Goal: Task Accomplishment & Management: Use online tool/utility

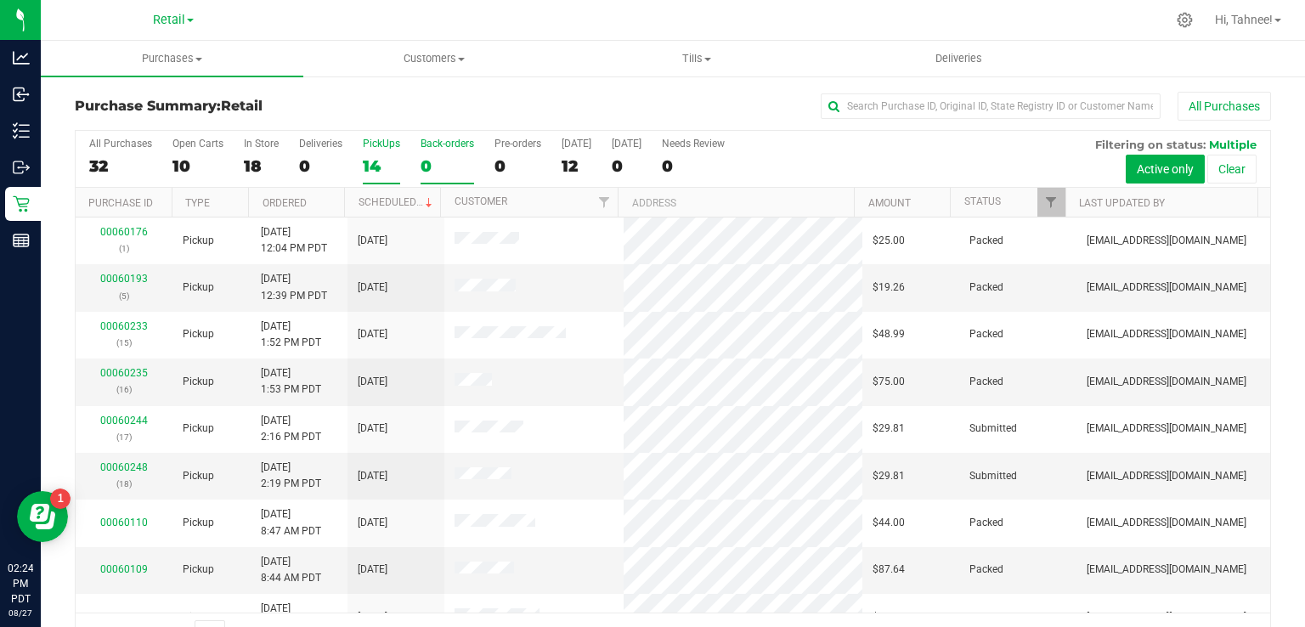
click at [426, 166] on div "0" at bounding box center [448, 166] width 54 height 20
click at [0, 0] on input "Back-orders 0" at bounding box center [0, 0] width 0 height 0
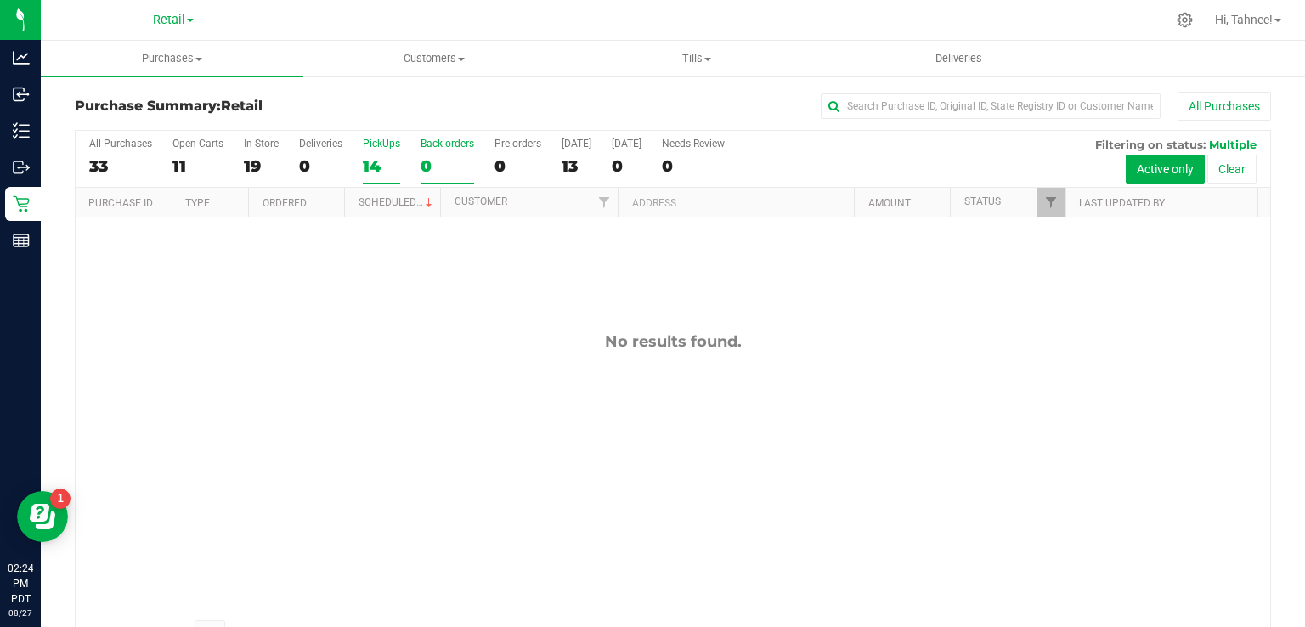
click at [373, 156] on div "14" at bounding box center [381, 166] width 37 height 20
click at [0, 0] on input "PickUps 14" at bounding box center [0, 0] width 0 height 0
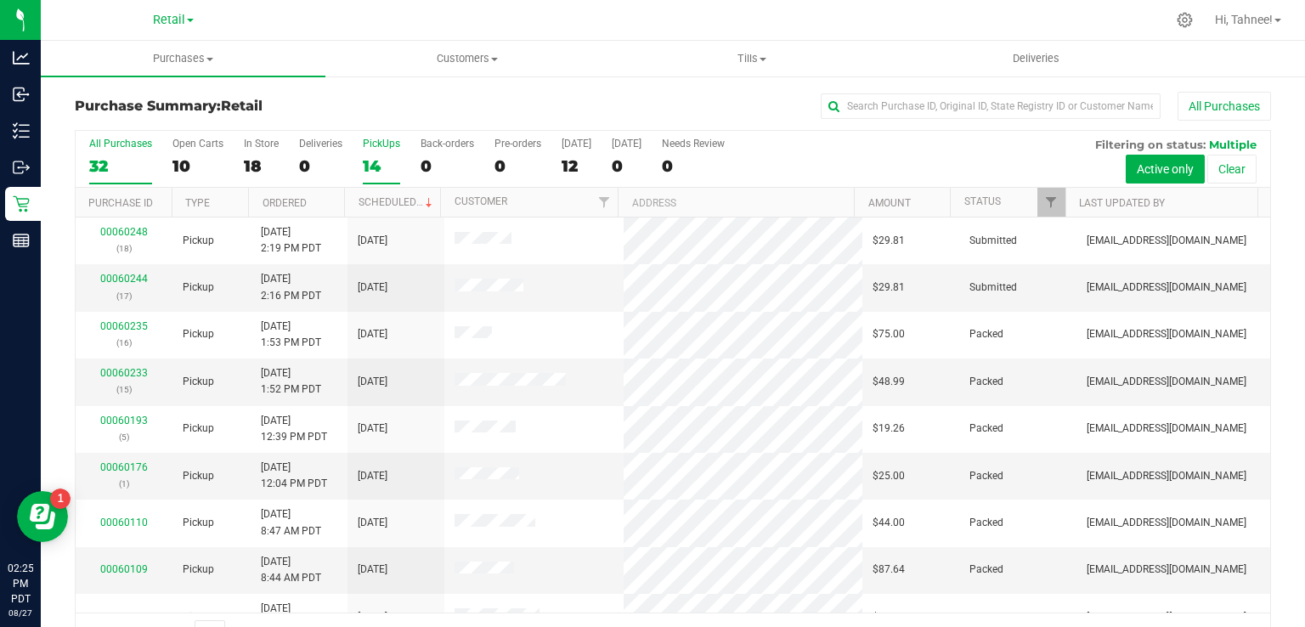
click at [365, 170] on div "14" at bounding box center [381, 166] width 37 height 20
click at [0, 0] on input "PickUps 14" at bounding box center [0, 0] width 0 height 0
click at [397, 199] on link "Scheduled" at bounding box center [397, 202] width 77 height 12
click at [494, 58] on span at bounding box center [494, 59] width 7 height 3
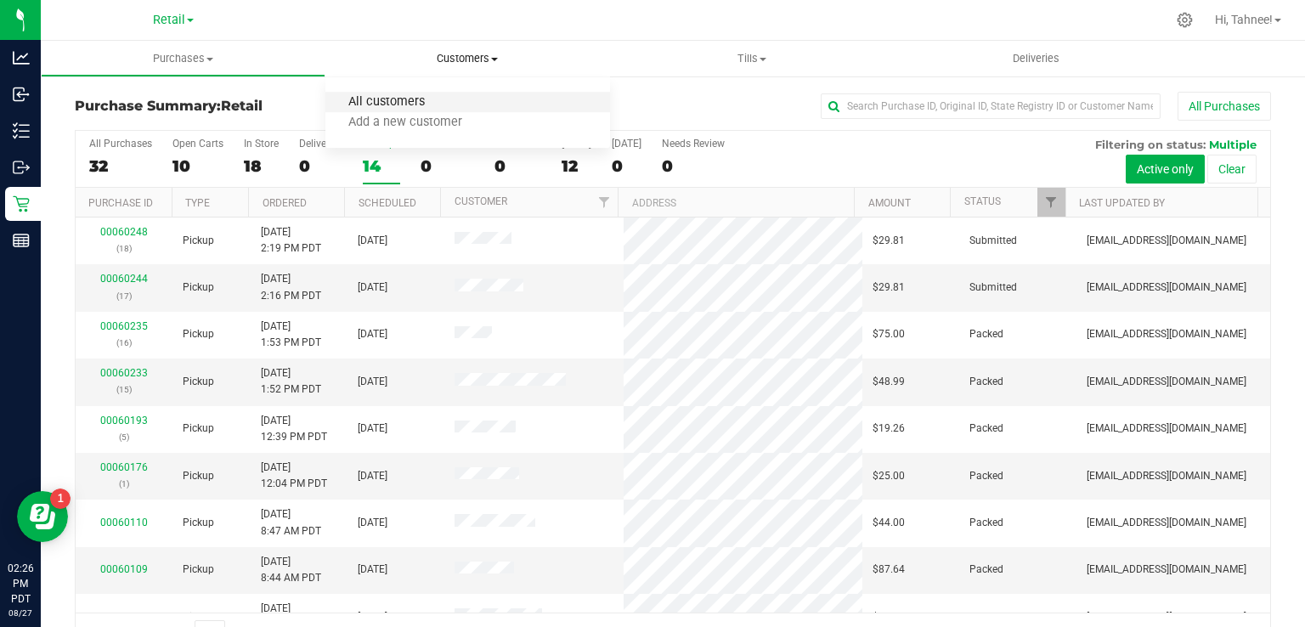
click at [395, 99] on span "All customers" at bounding box center [386, 102] width 122 height 14
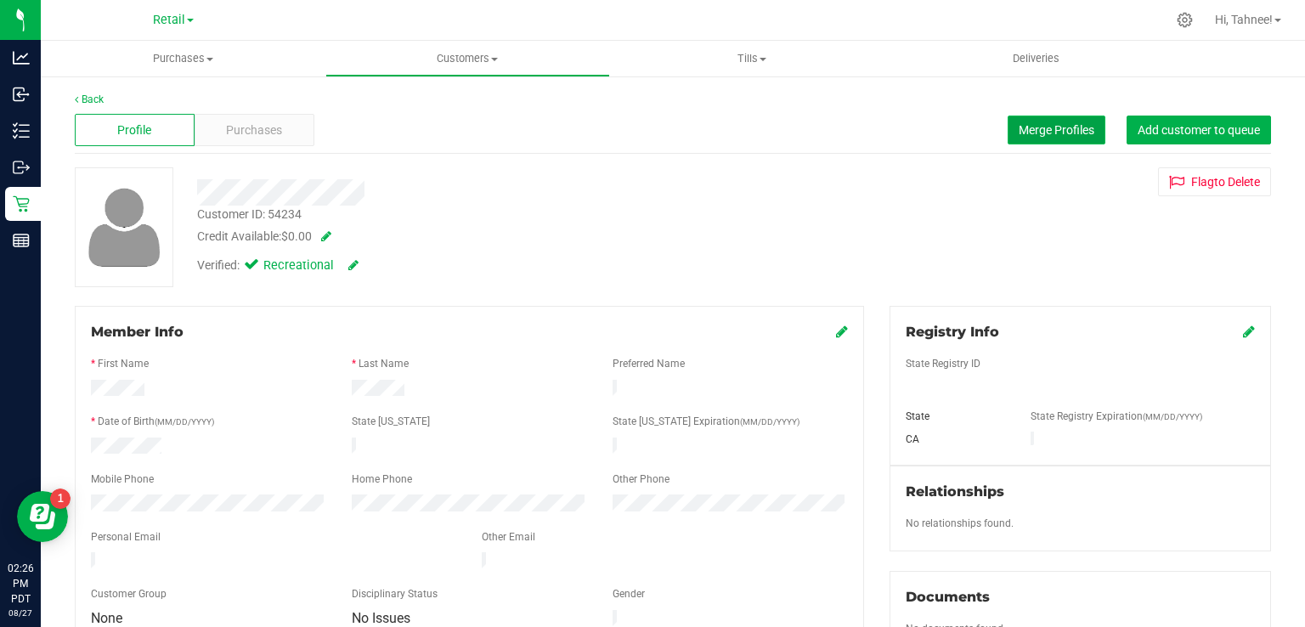
click at [1050, 131] on span "Merge Profiles" at bounding box center [1057, 130] width 76 height 14
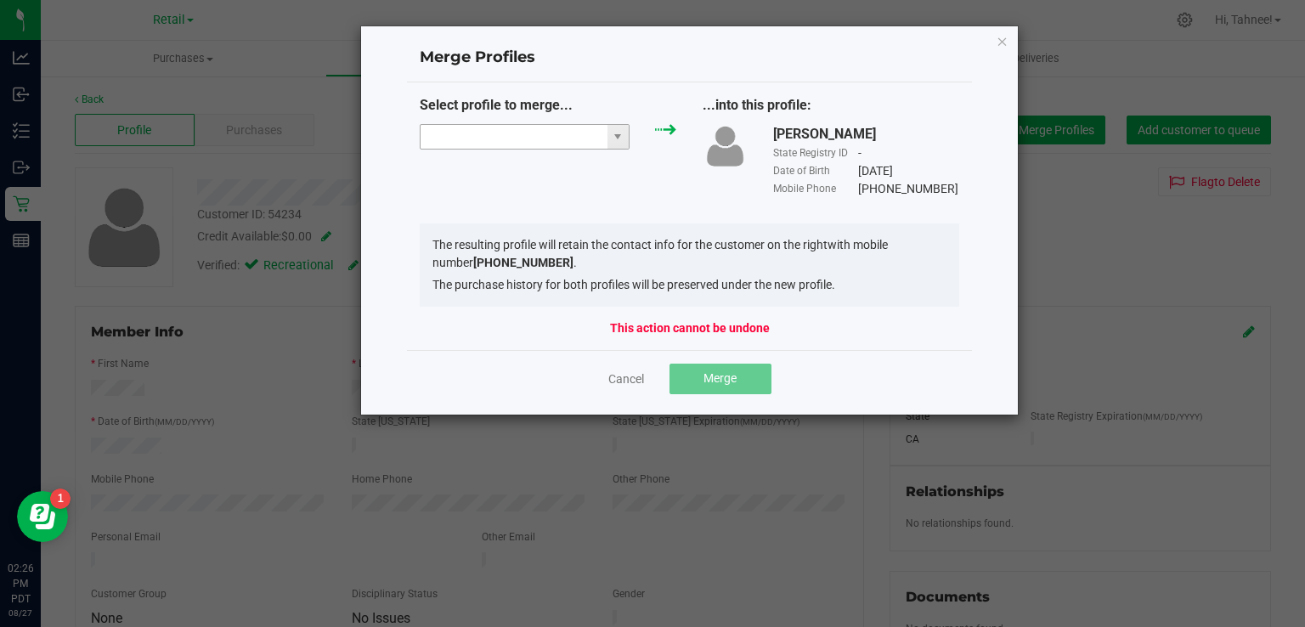
click at [527, 140] on input "NO DATA FOUND" at bounding box center [514, 137] width 187 height 24
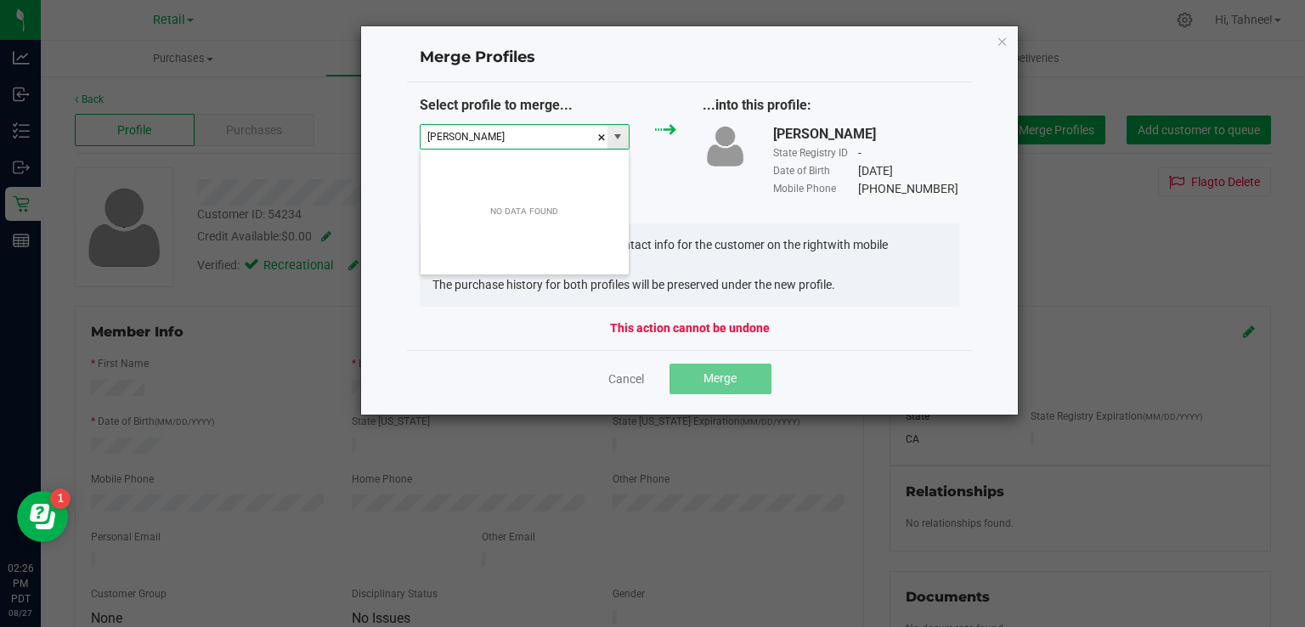
scroll to position [25, 211]
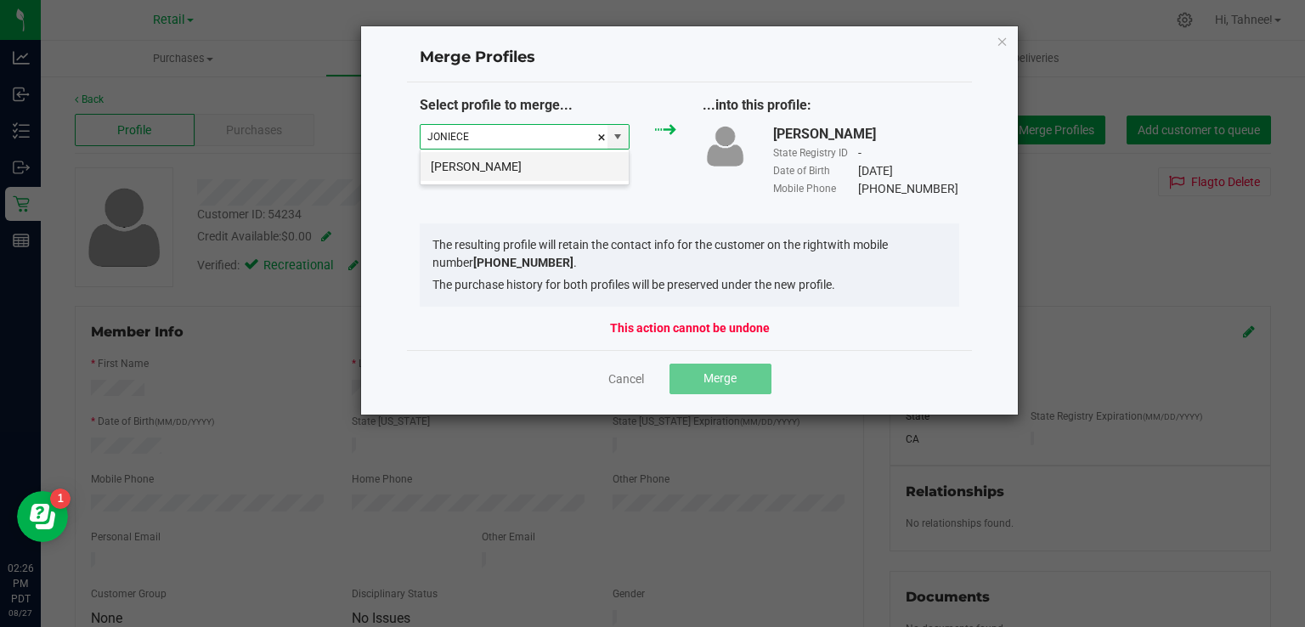
click at [519, 173] on li "[PERSON_NAME]" at bounding box center [525, 166] width 208 height 29
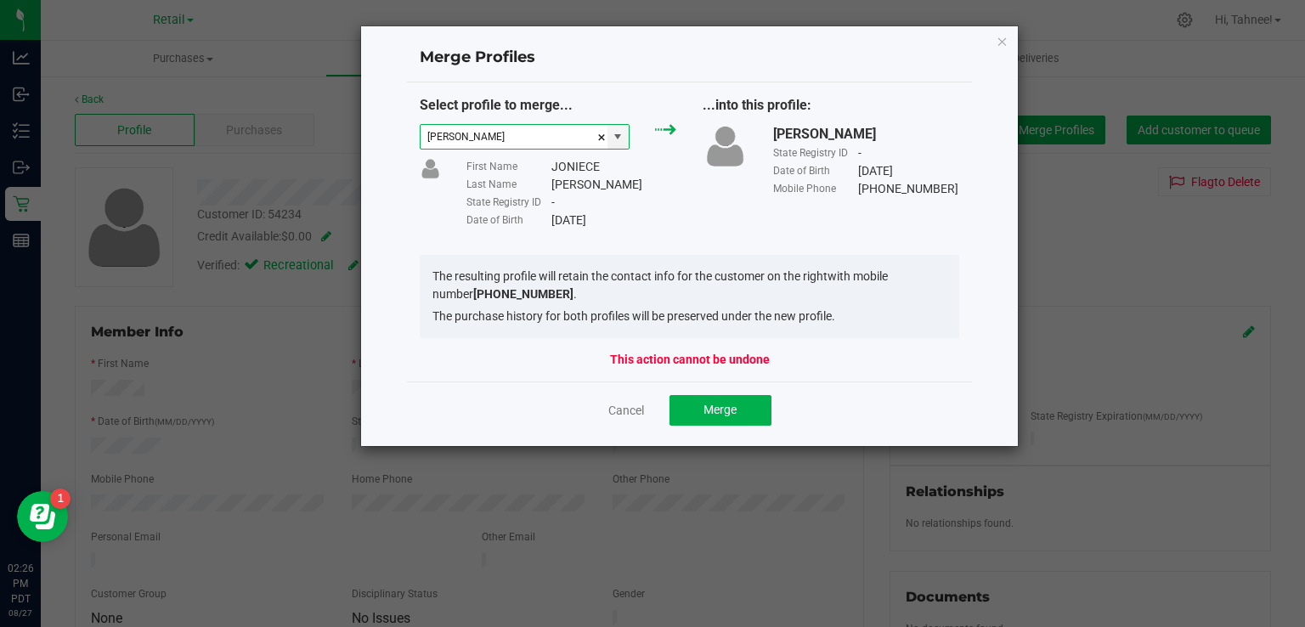
type input "[PERSON_NAME]"
click at [727, 410] on span "Merge" at bounding box center [720, 410] width 33 height 14
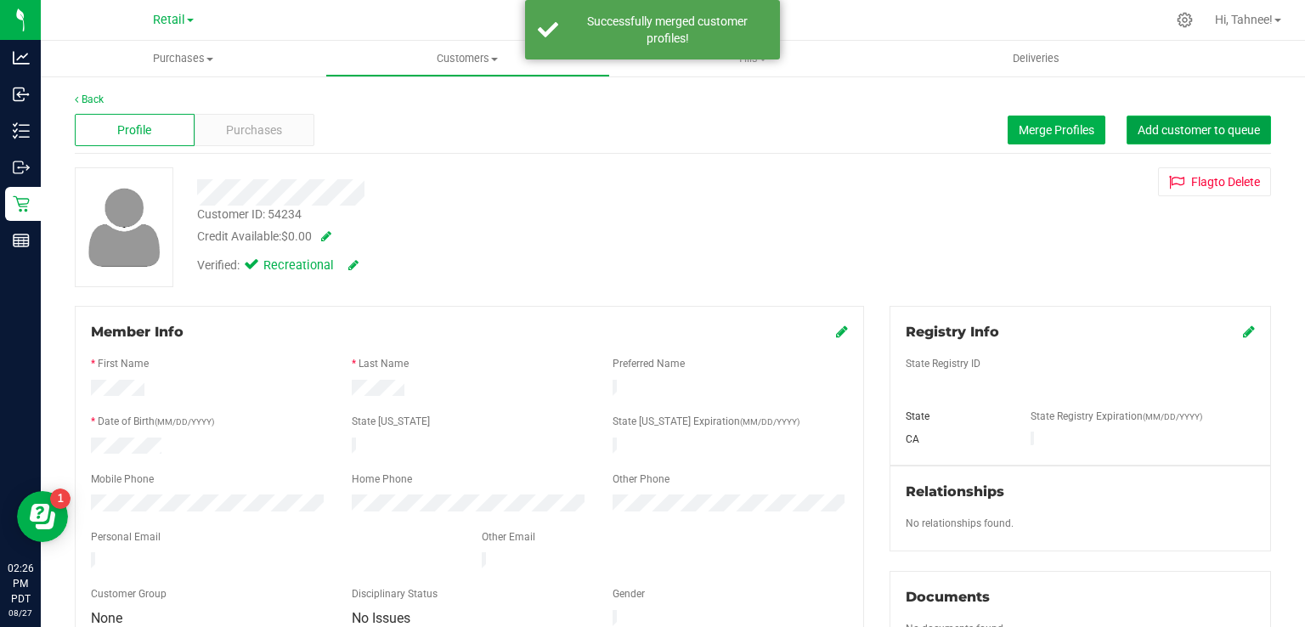
click at [1212, 133] on span "Add customer to queue" at bounding box center [1199, 130] width 122 height 14
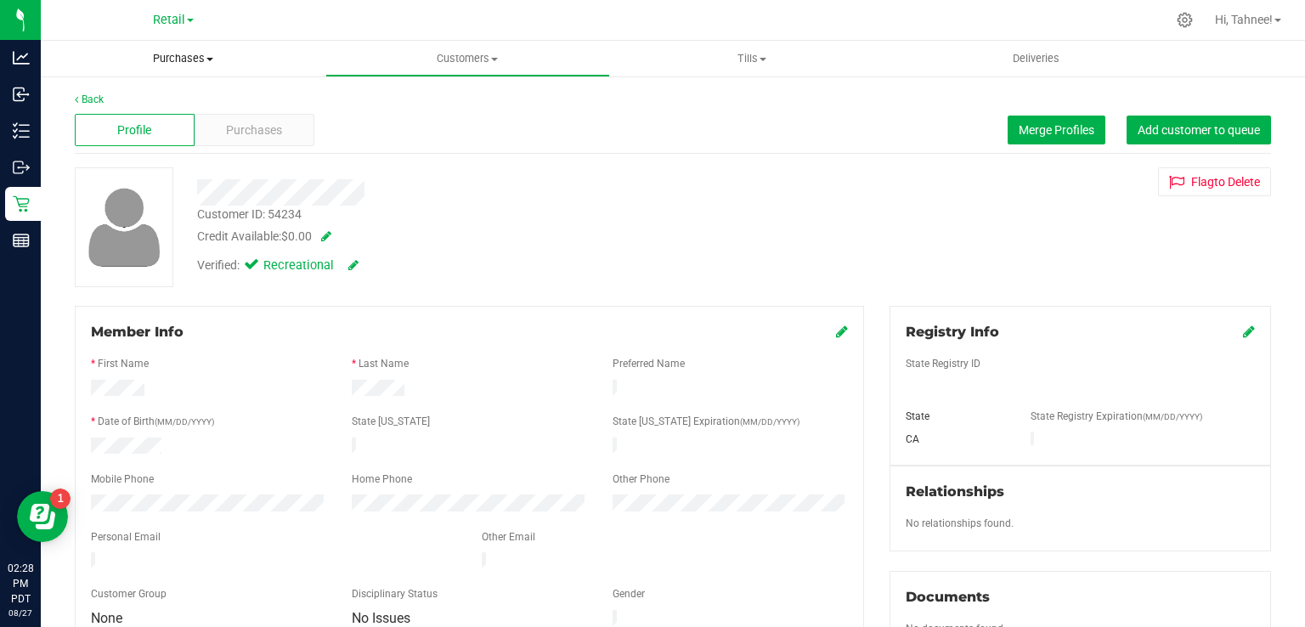
click at [187, 54] on span "Purchases" at bounding box center [183, 58] width 285 height 15
click at [169, 102] on span "Summary of purchases" at bounding box center [128, 102] width 174 height 14
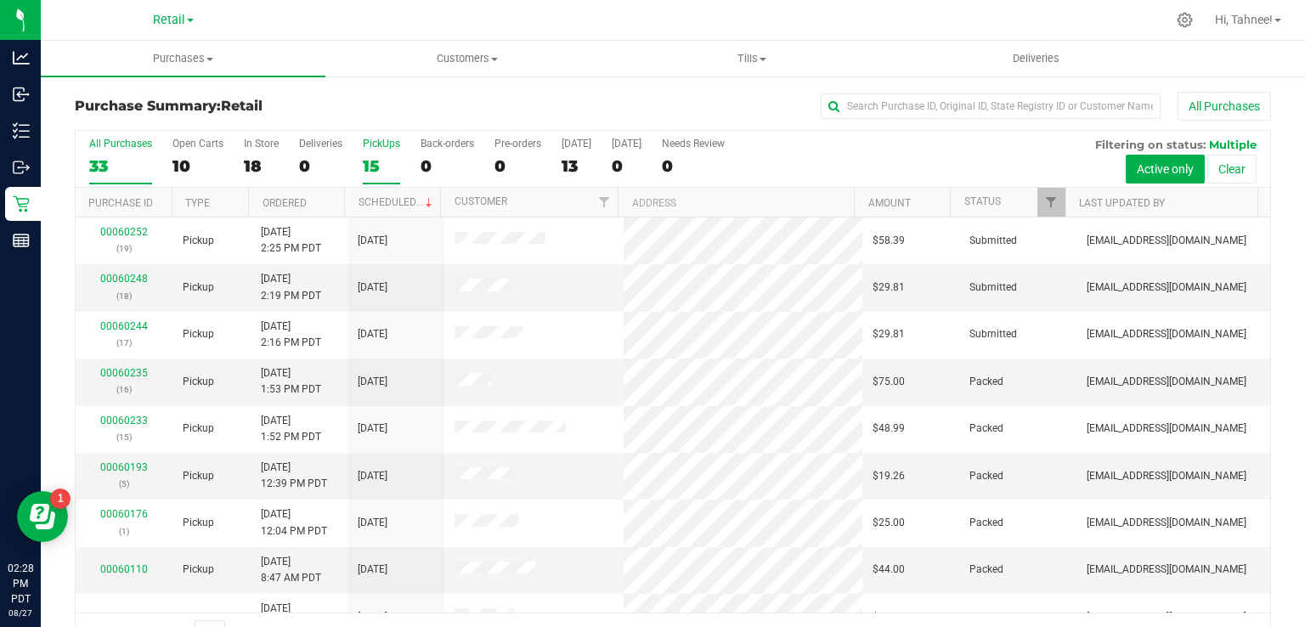
click at [379, 166] on div "15" at bounding box center [381, 166] width 37 height 20
click at [0, 0] on input "PickUps 15" at bounding box center [0, 0] width 0 height 0
click at [404, 202] on link "Scheduled" at bounding box center [397, 202] width 77 height 12
click at [125, 281] on link "00060248" at bounding box center [124, 279] width 48 height 12
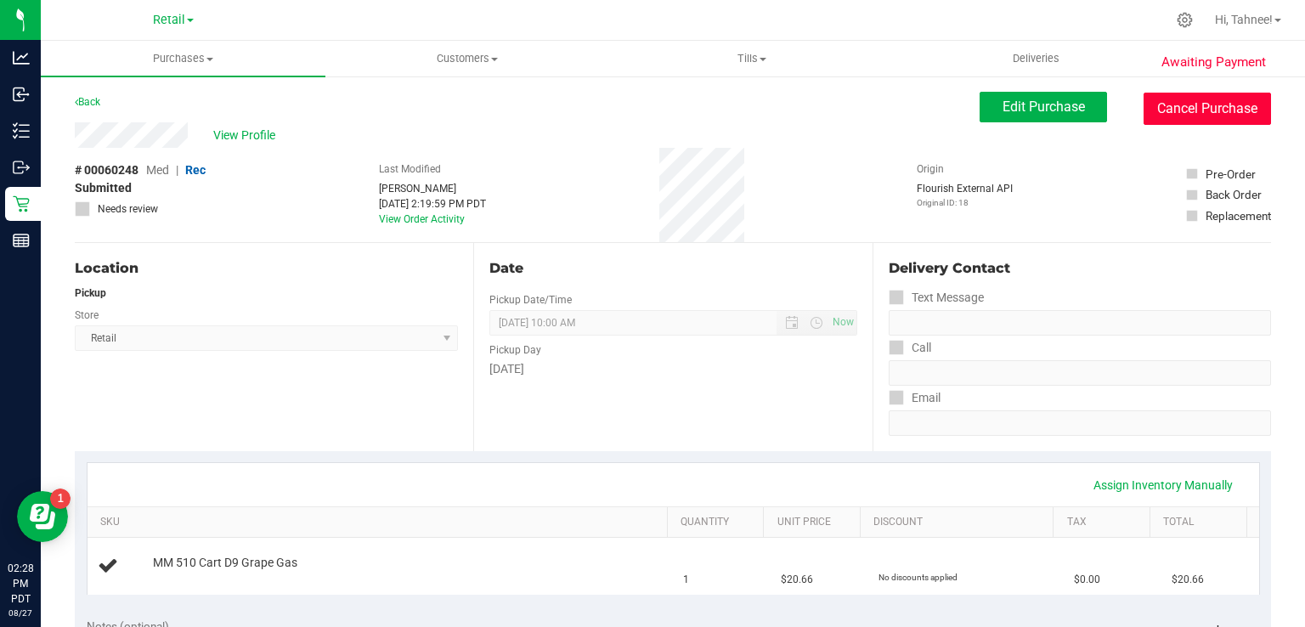
click at [1199, 110] on button "Cancel Purchase" at bounding box center [1207, 109] width 127 height 32
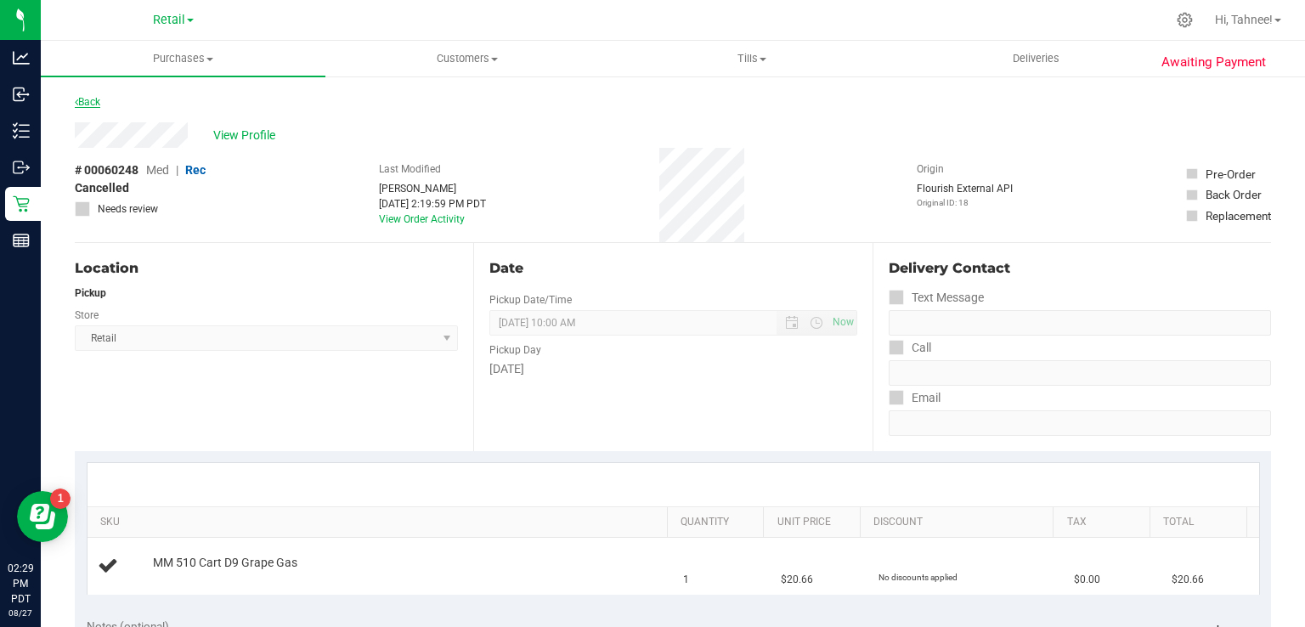
click at [87, 102] on link "Back" at bounding box center [87, 102] width 25 height 12
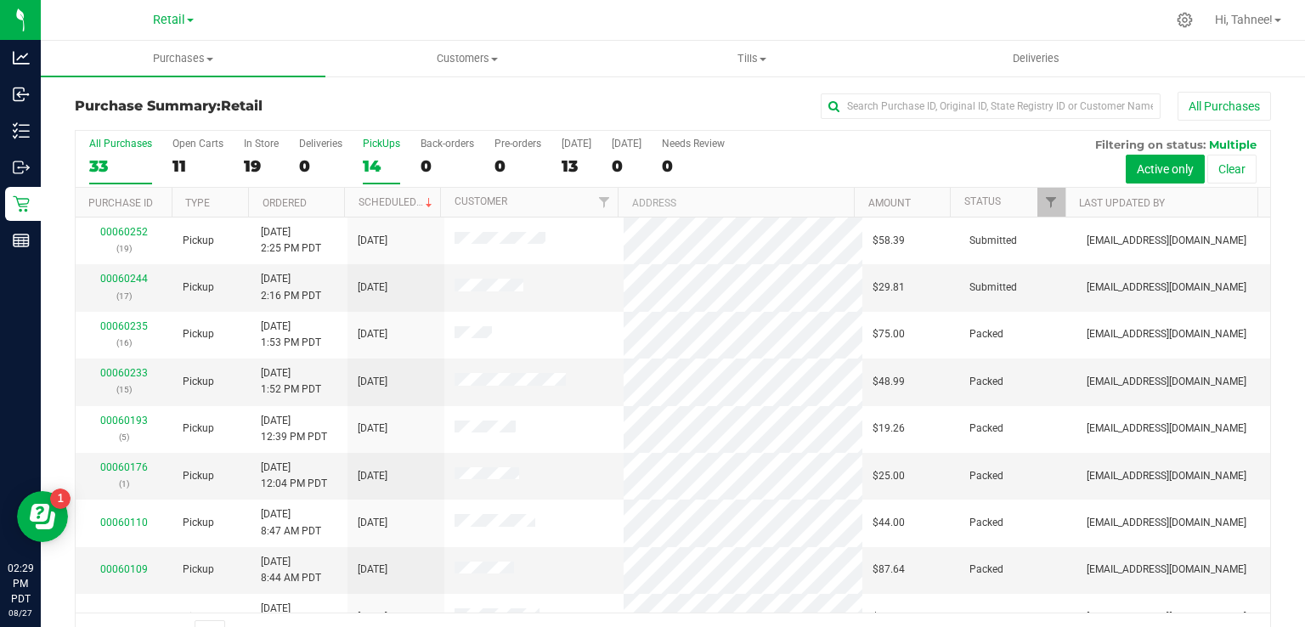
click at [368, 172] on div "14" at bounding box center [381, 166] width 37 height 20
click at [0, 0] on input "PickUps 14" at bounding box center [0, 0] width 0 height 0
click at [399, 201] on link "Scheduled" at bounding box center [397, 202] width 77 height 12
click at [119, 277] on link "00060244" at bounding box center [124, 279] width 48 height 12
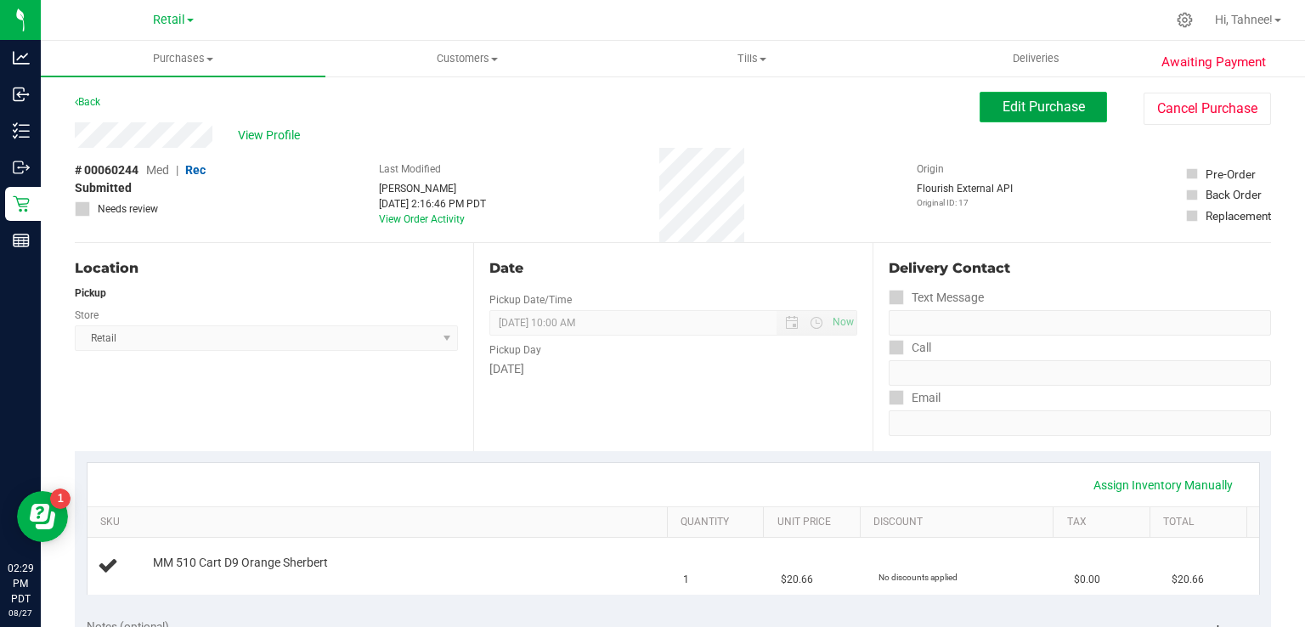
click at [1020, 110] on span "Edit Purchase" at bounding box center [1044, 107] width 82 height 16
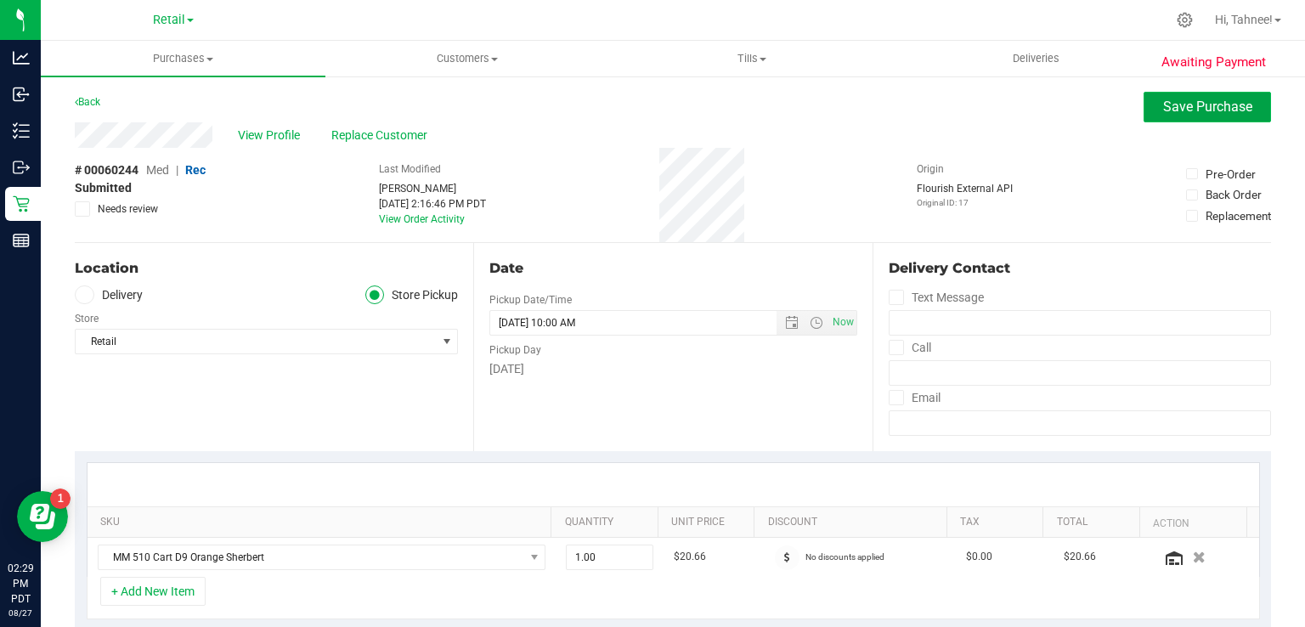
click at [1204, 109] on span "Save Purchase" at bounding box center [1207, 107] width 89 height 16
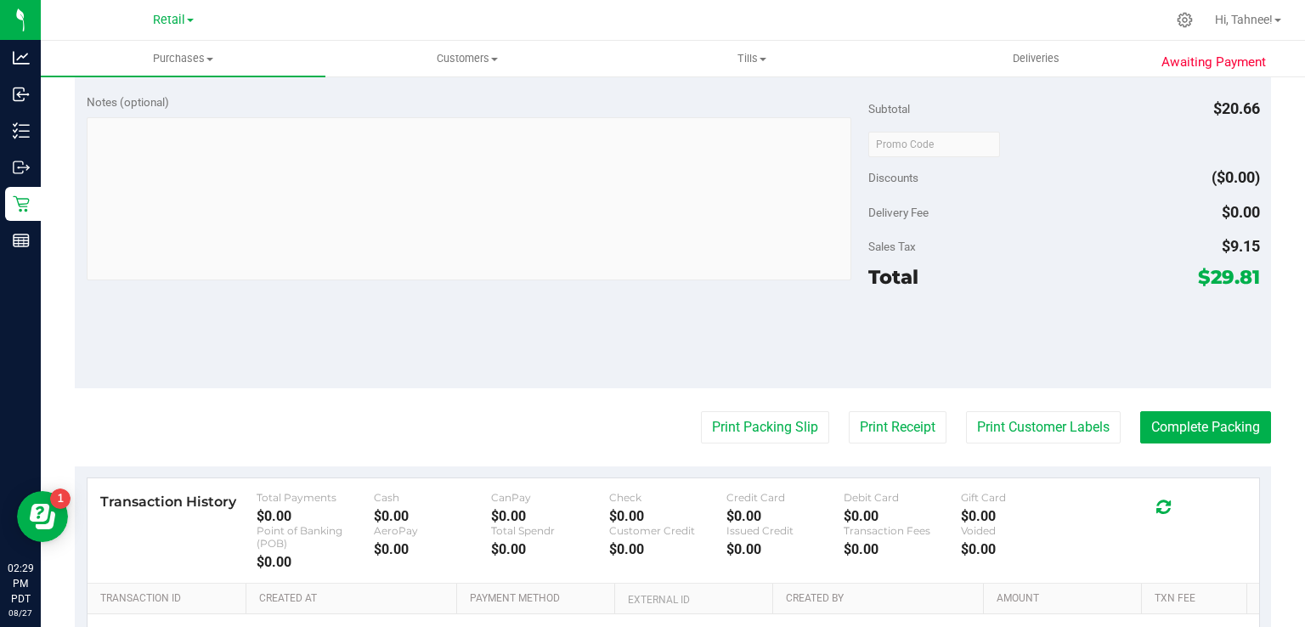
scroll to position [530, 0]
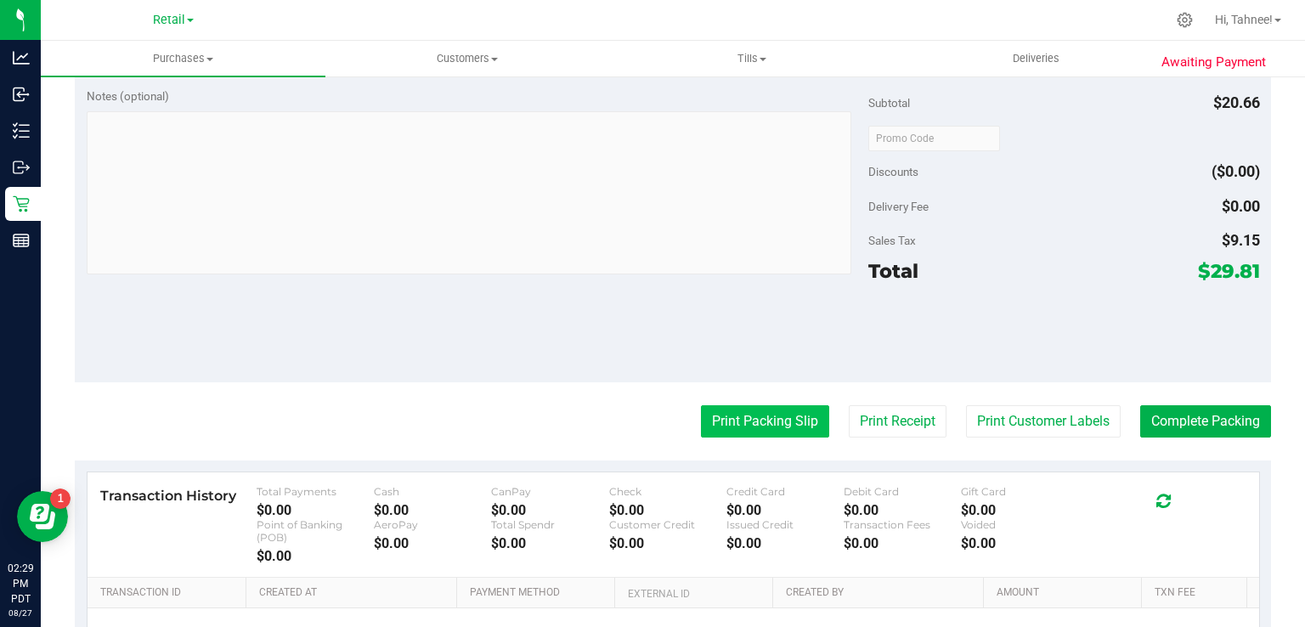
click at [758, 414] on button "Print Packing Slip" at bounding box center [765, 421] width 128 height 32
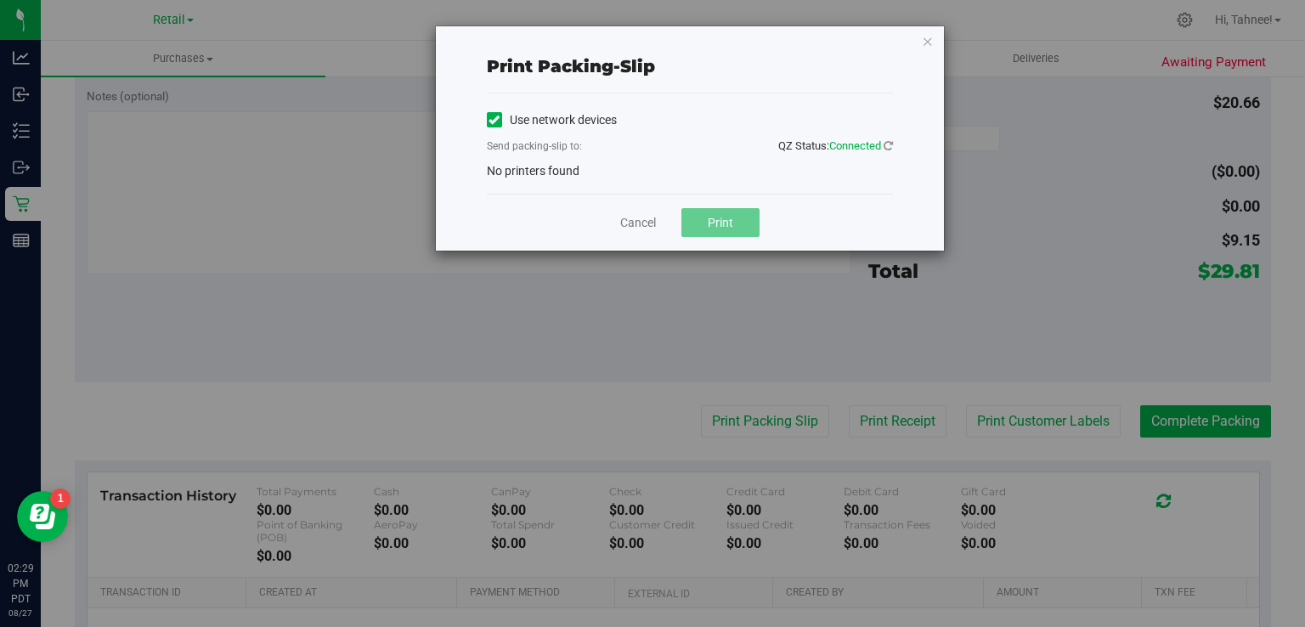
click at [503, 111] on label "Use network devices" at bounding box center [552, 120] width 130 height 18
click at [0, 0] on input "Use network devices" at bounding box center [0, 0] width 0 height 0
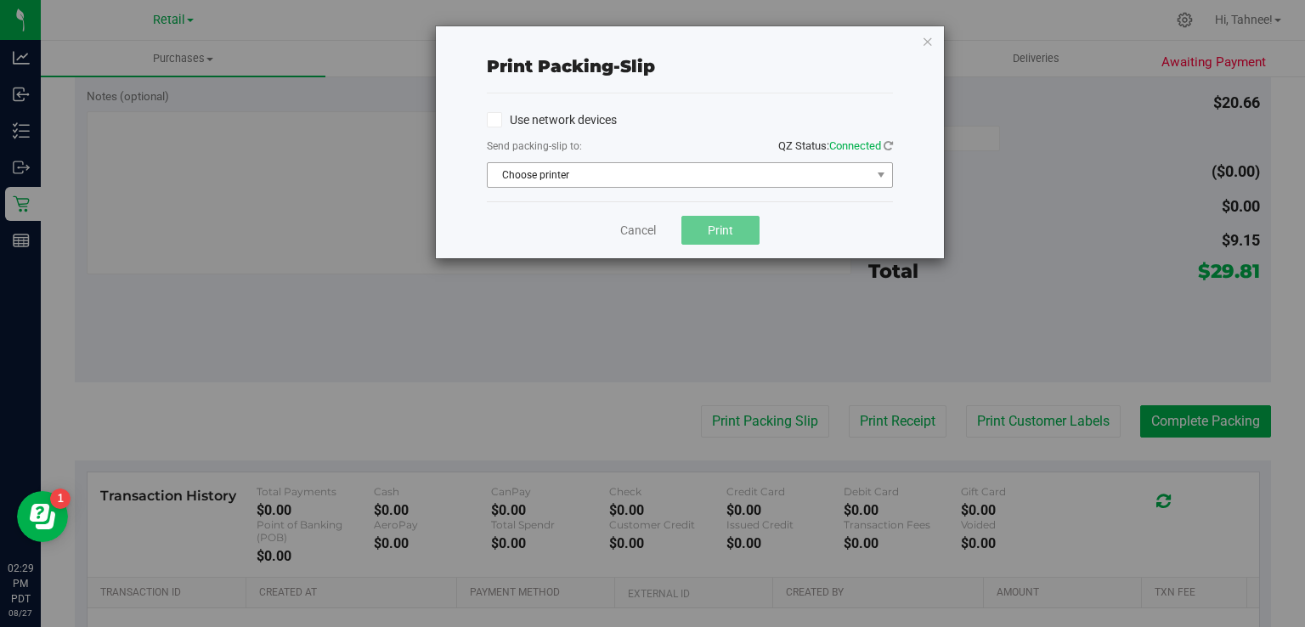
click at [607, 184] on span "Choose printer" at bounding box center [679, 175] width 383 height 24
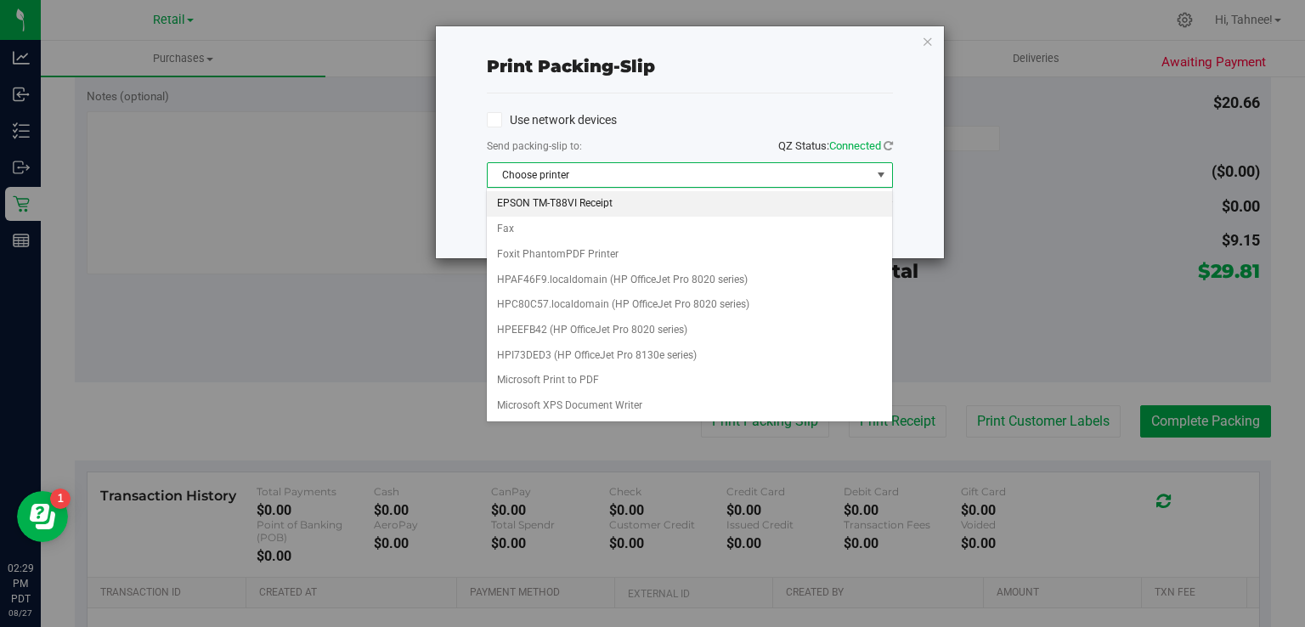
click at [591, 203] on li "EPSON TM-T88VI Receipt" at bounding box center [689, 203] width 405 height 25
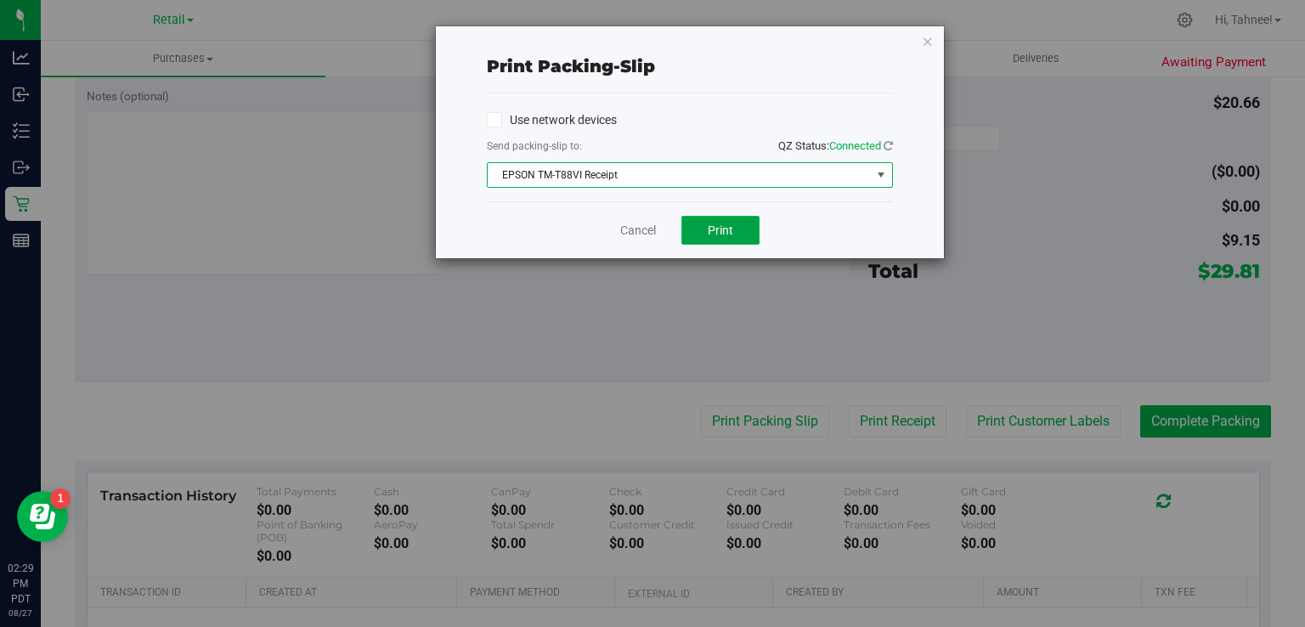
click at [731, 228] on span "Print" at bounding box center [720, 230] width 25 height 14
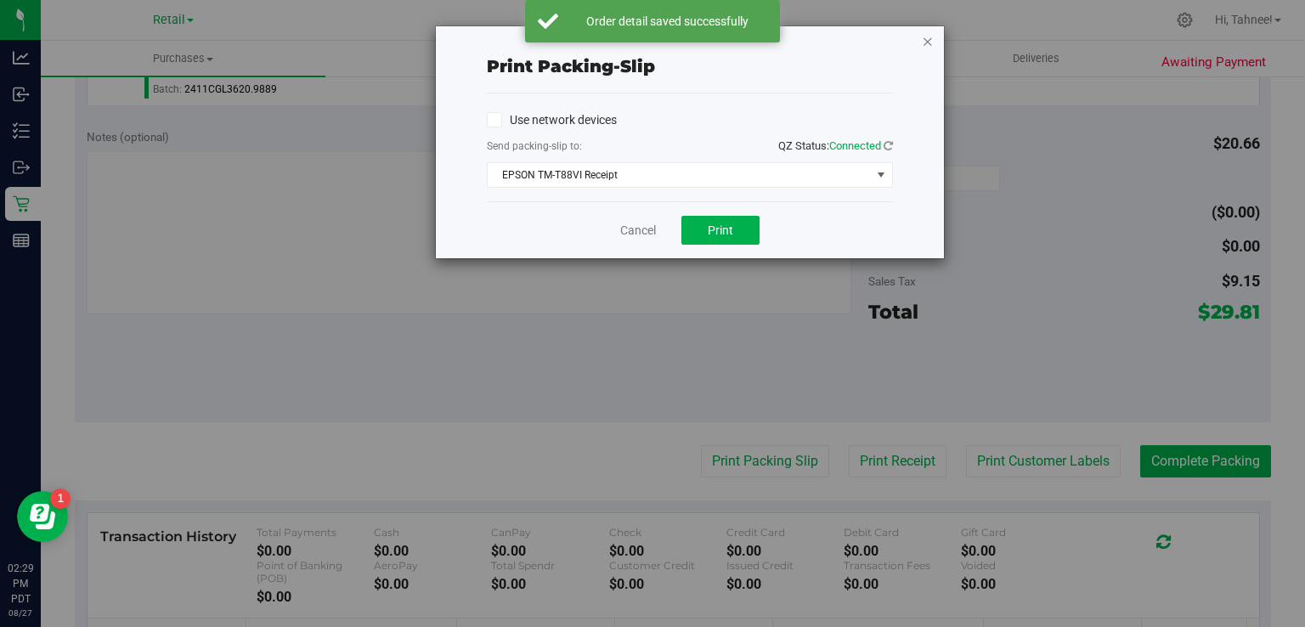
click at [927, 40] on icon "button" at bounding box center [928, 41] width 12 height 20
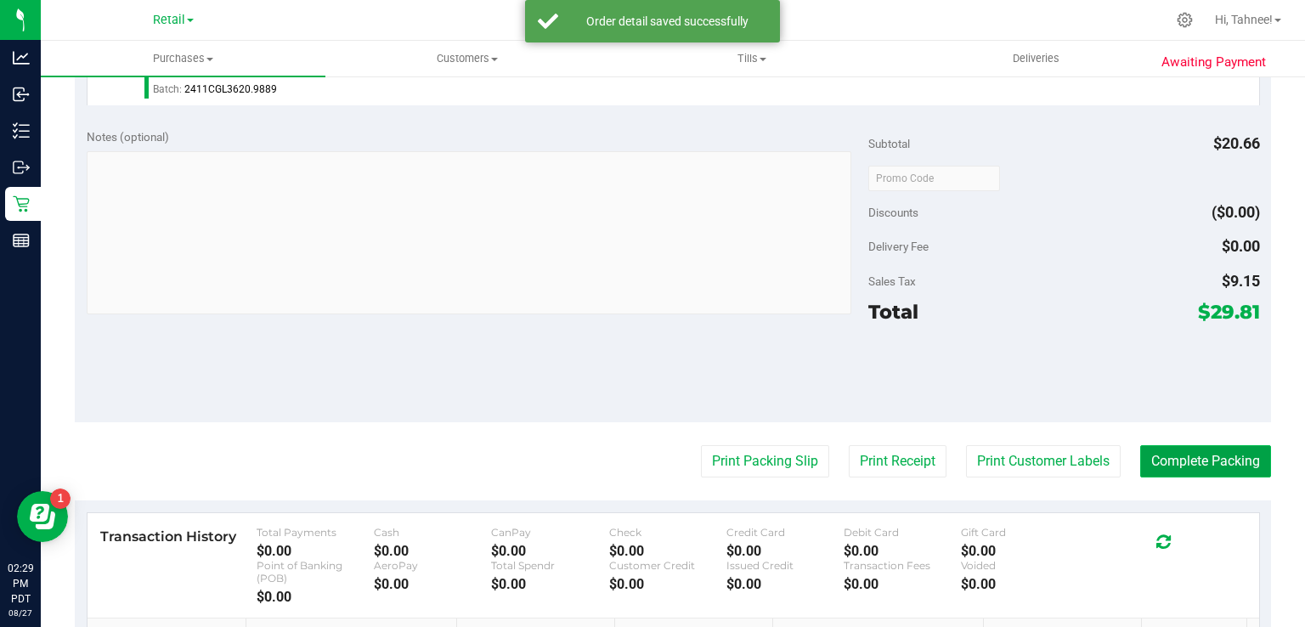
click at [1181, 445] on button "Complete Packing" at bounding box center [1205, 461] width 131 height 32
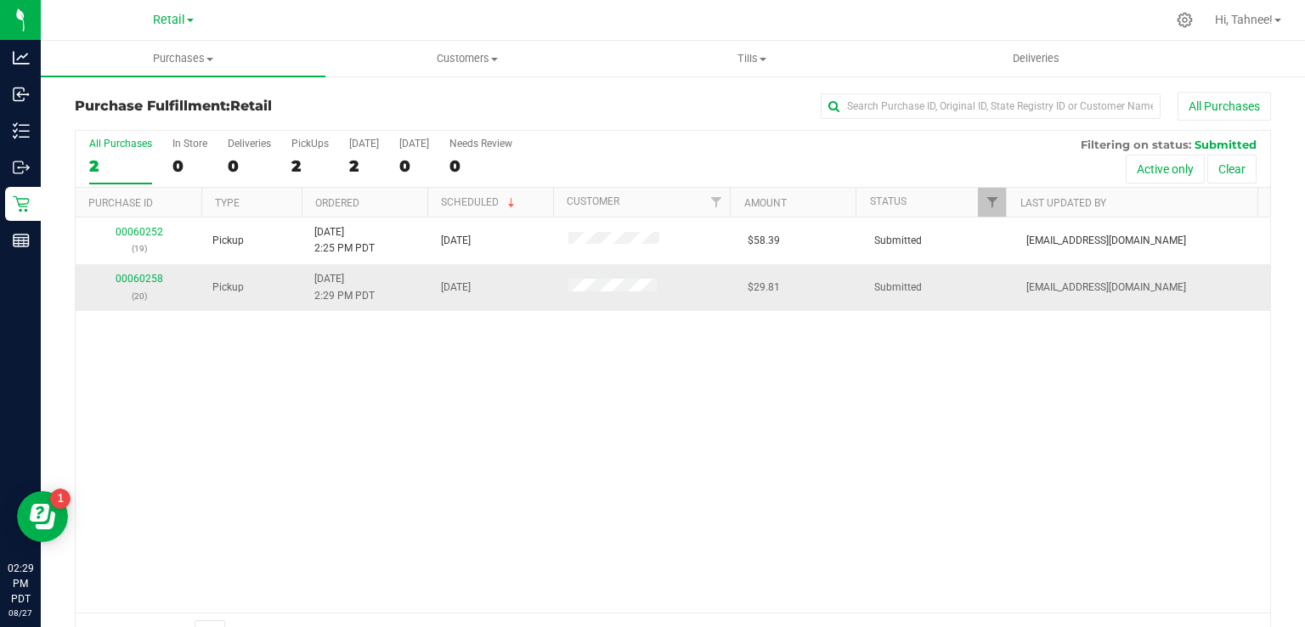
click at [871, 295] on td "Submitted" at bounding box center [940, 287] width 152 height 46
click at [879, 289] on span "Submitted" at bounding box center [898, 288] width 48 height 16
click at [299, 158] on div "2" at bounding box center [309, 166] width 37 height 20
click at [0, 0] on input "PickUps 2" at bounding box center [0, 0] width 0 height 0
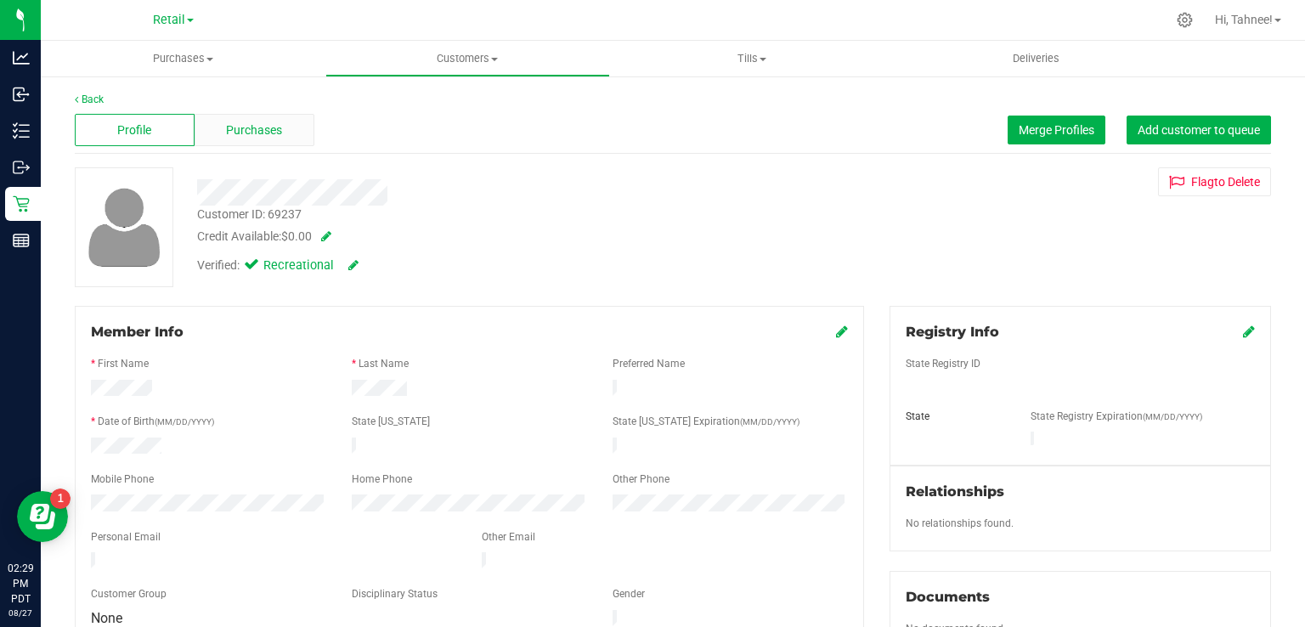
click at [269, 127] on span "Purchases" at bounding box center [254, 131] width 56 height 18
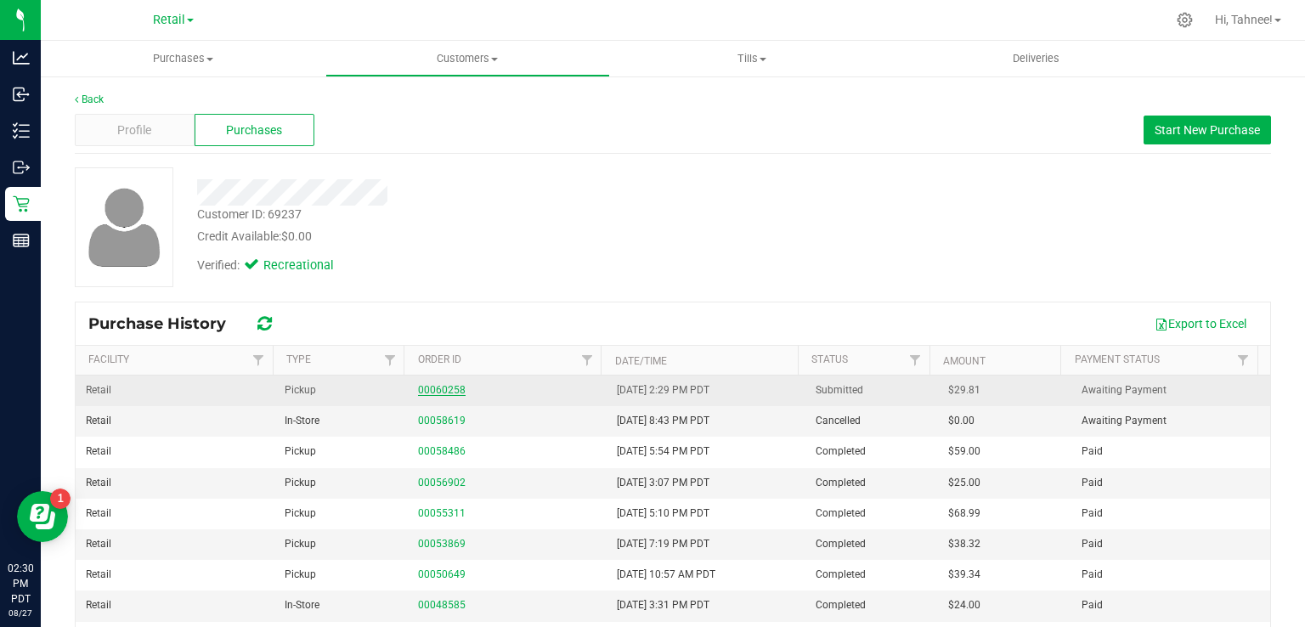
click at [423, 388] on link "00060258" at bounding box center [442, 390] width 48 height 12
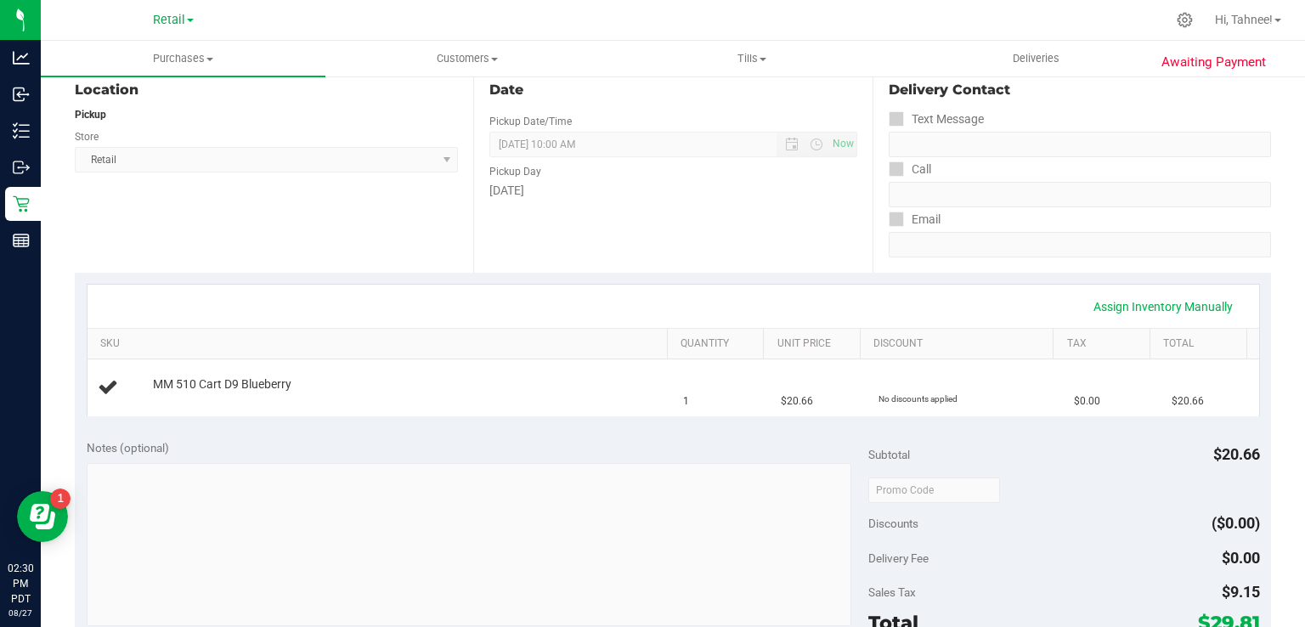
scroll to position [393, 0]
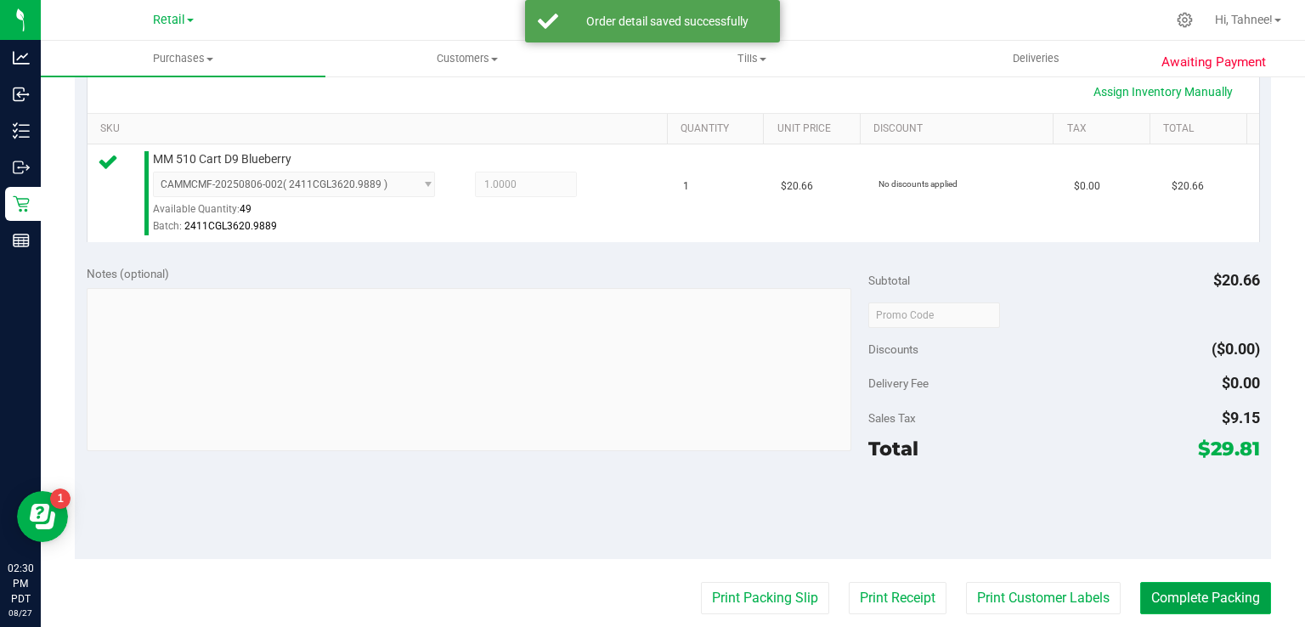
click at [1208, 584] on button "Complete Packing" at bounding box center [1205, 598] width 131 height 32
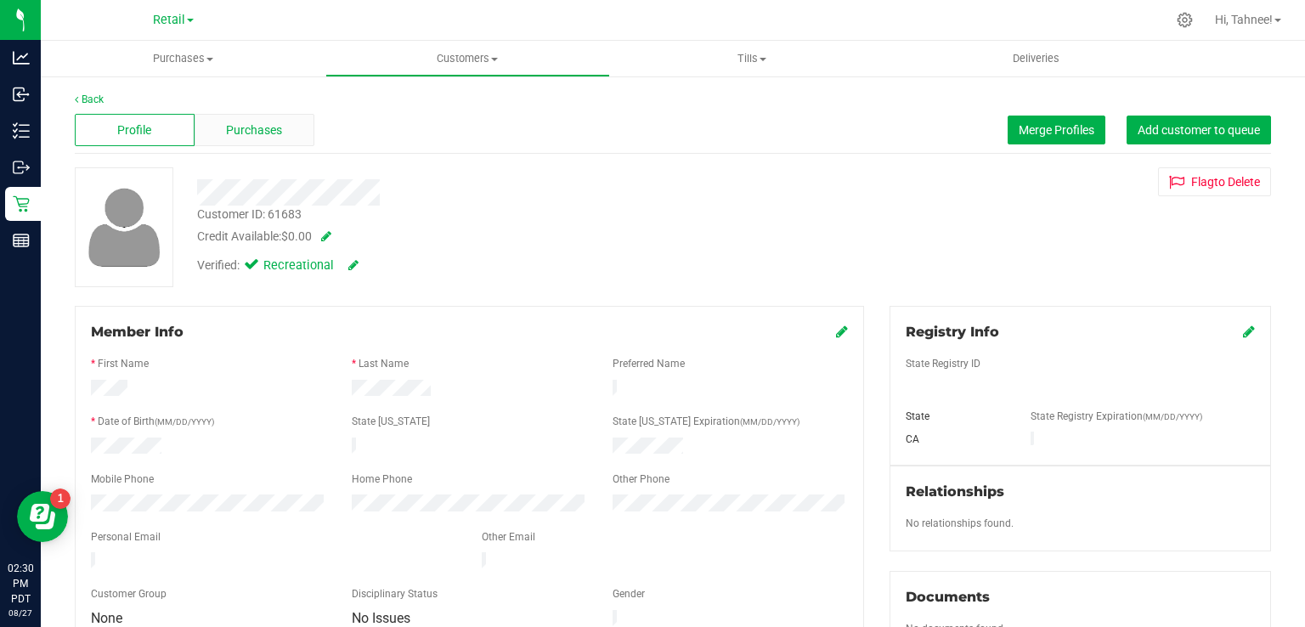
click at [261, 135] on span "Purchases" at bounding box center [254, 131] width 56 height 18
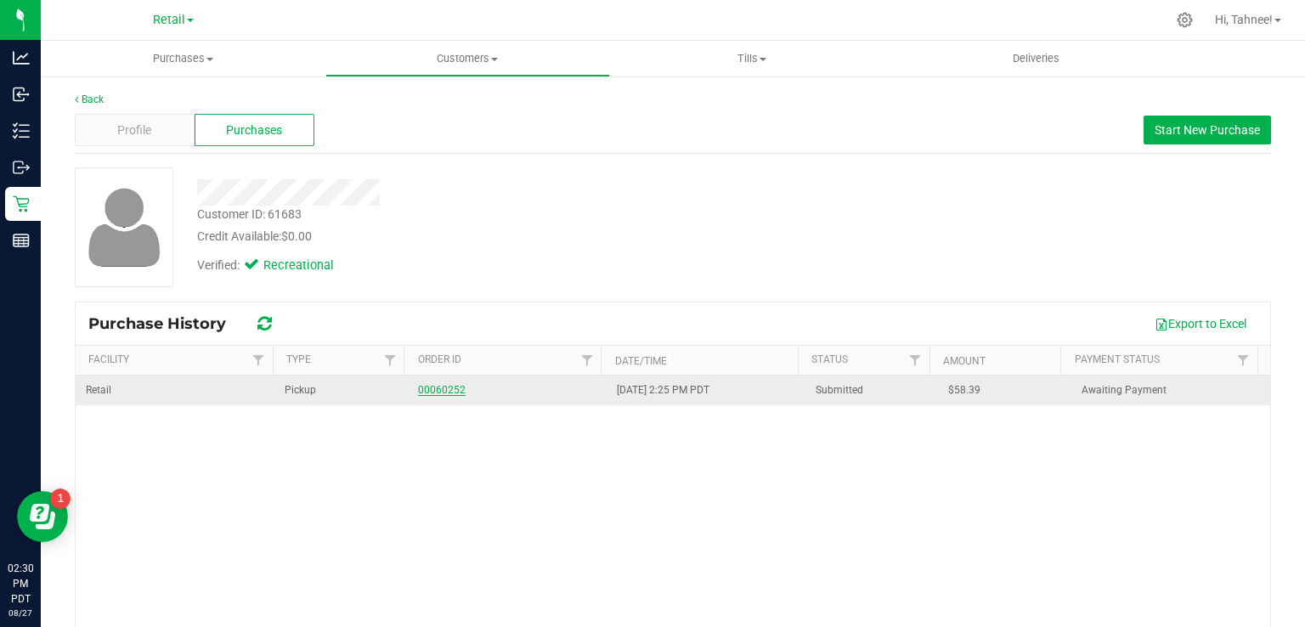
click at [443, 385] on link "00060252" at bounding box center [442, 390] width 48 height 12
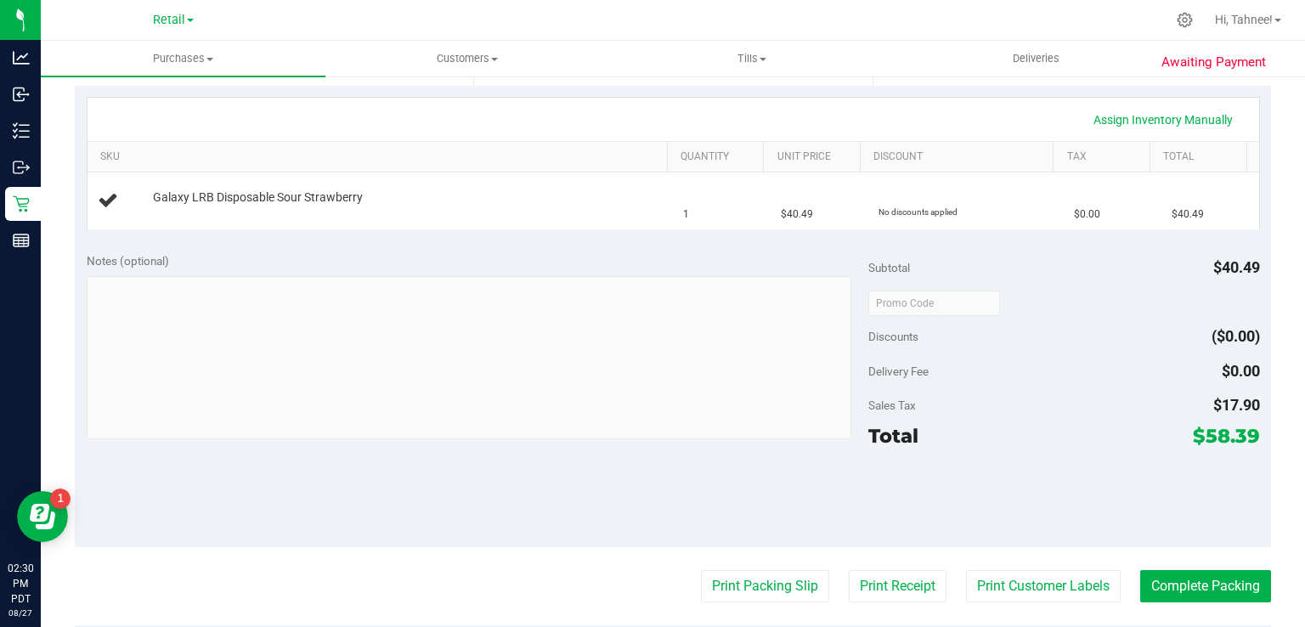
scroll to position [373, 0]
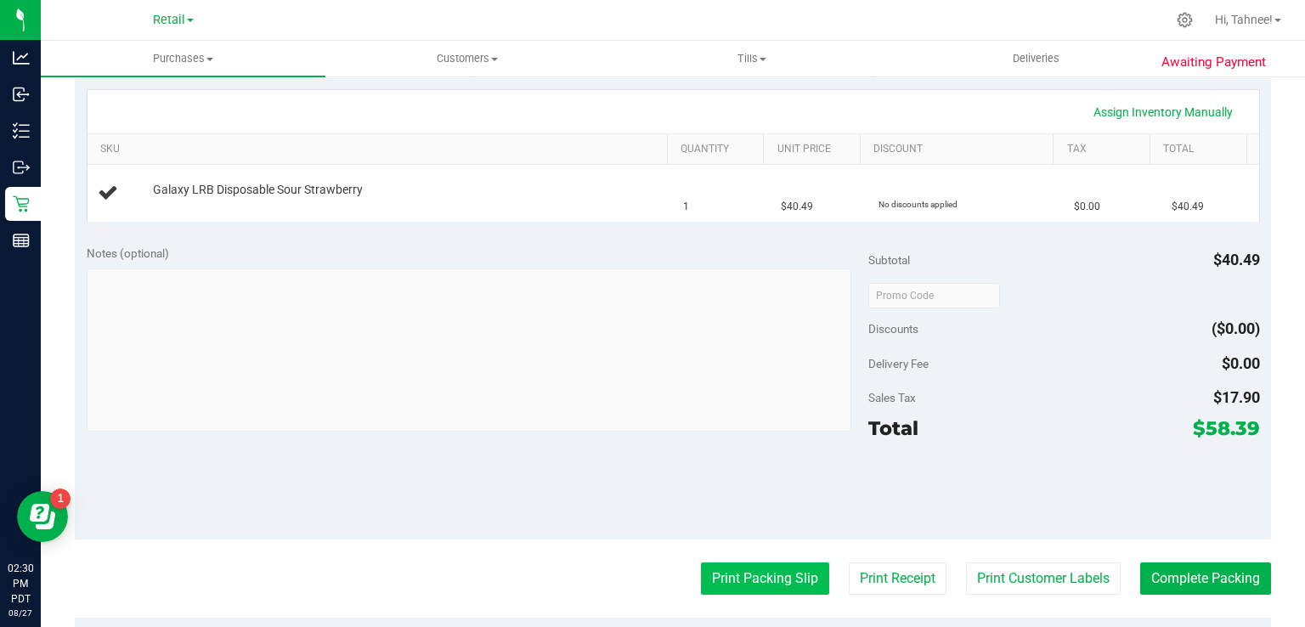
click at [711, 589] on button "Print Packing Slip" at bounding box center [765, 579] width 128 height 32
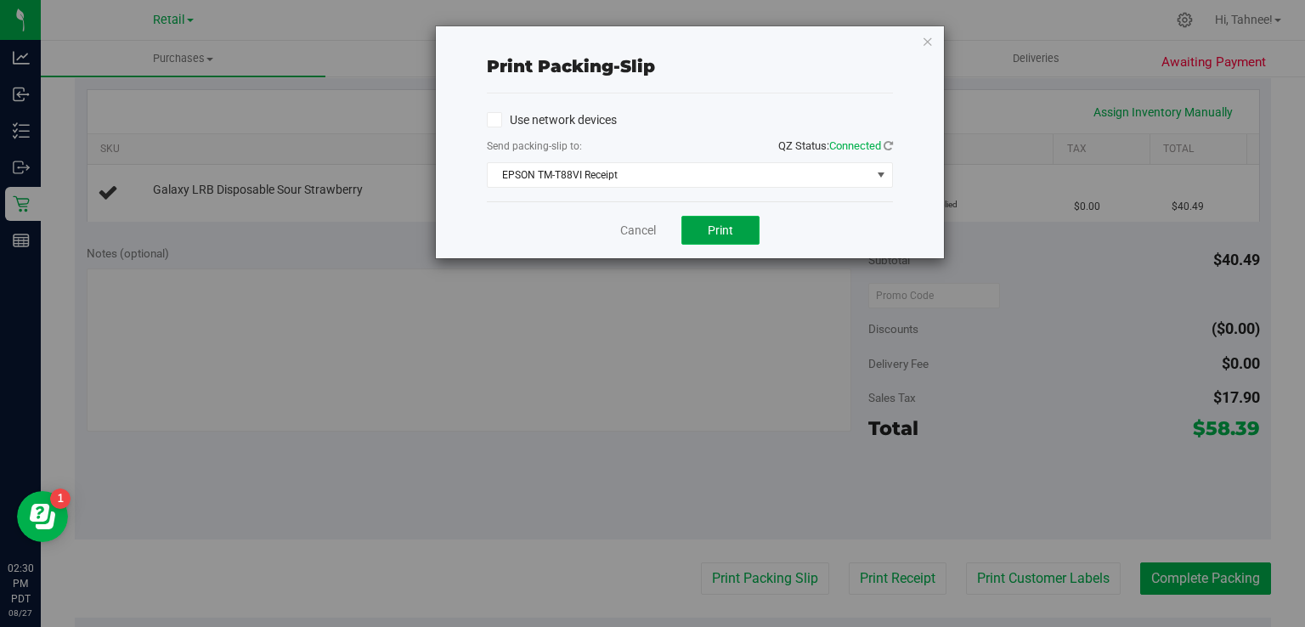
click at [693, 241] on button "Print" at bounding box center [721, 230] width 78 height 29
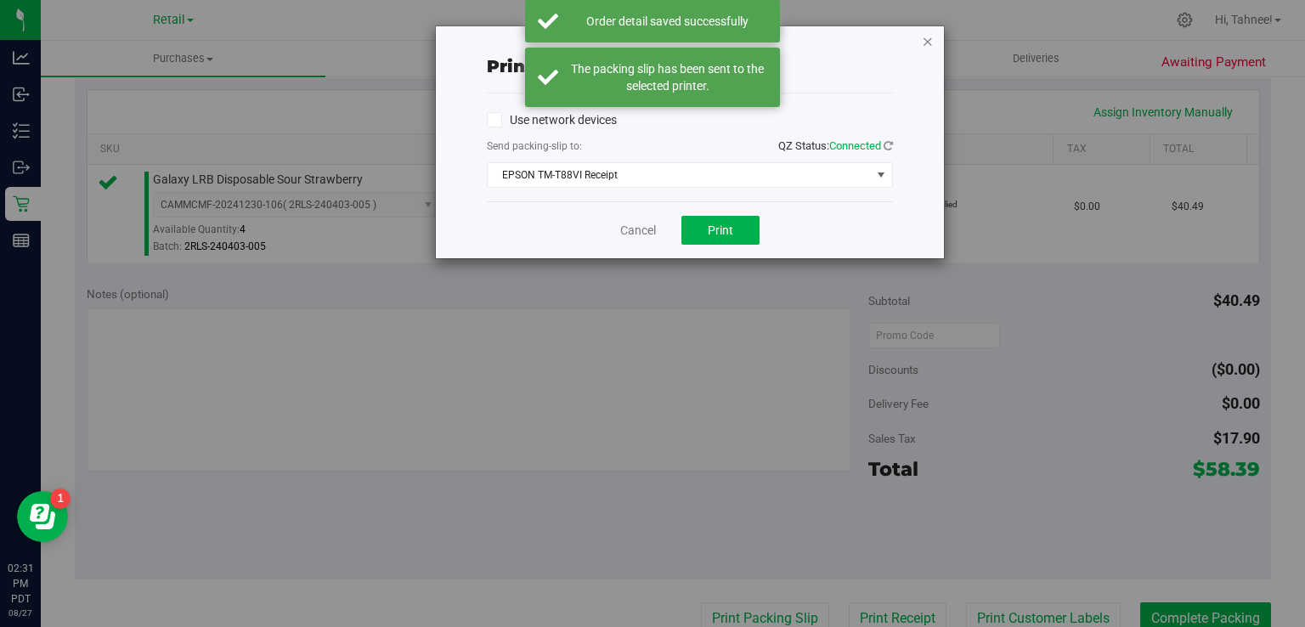
click at [925, 44] on icon "button" at bounding box center [928, 41] width 12 height 20
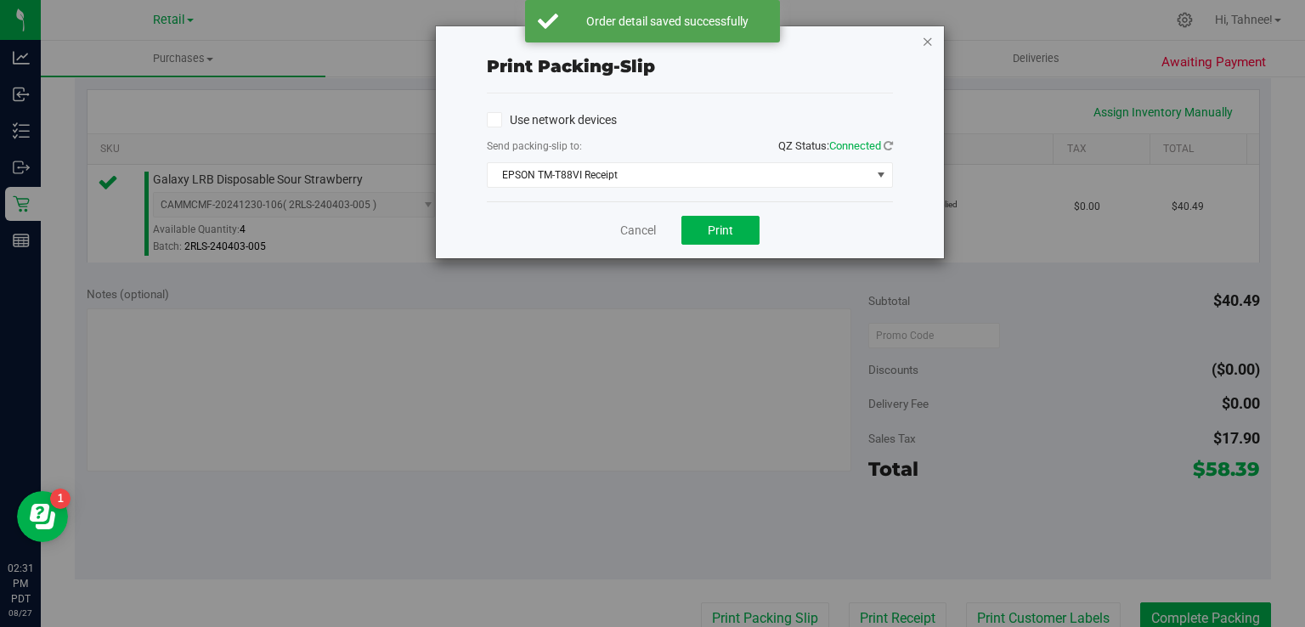
scroll to position [380, 0]
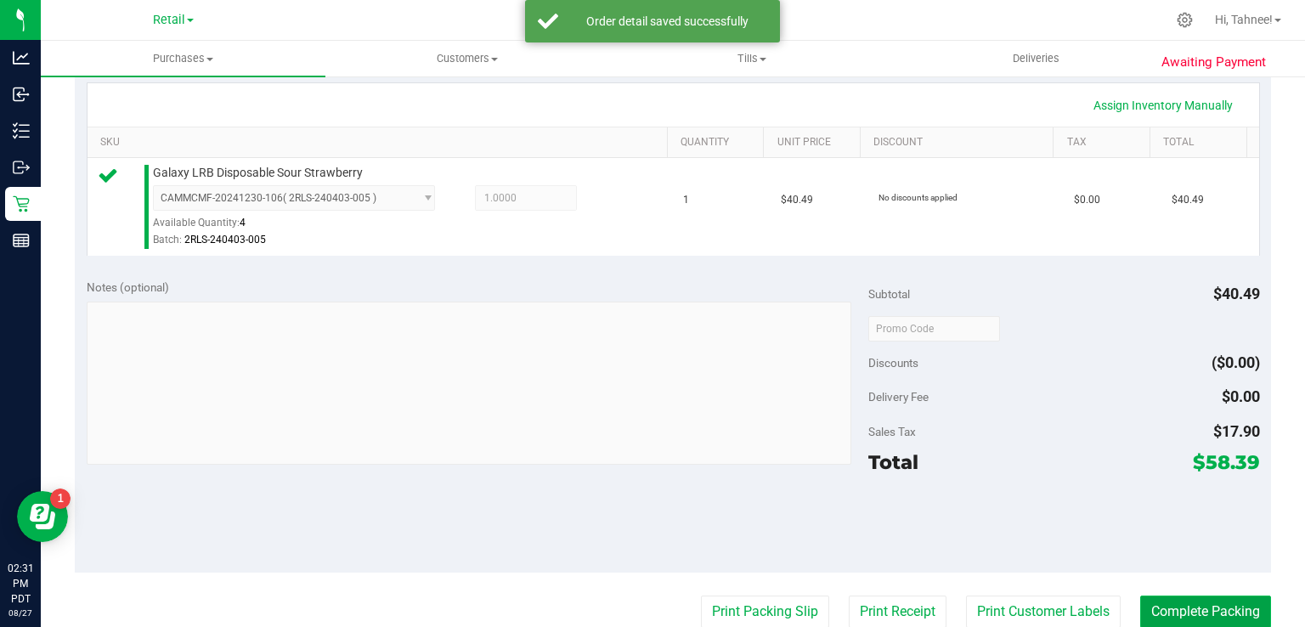
click at [1186, 598] on button "Complete Packing" at bounding box center [1205, 612] width 131 height 32
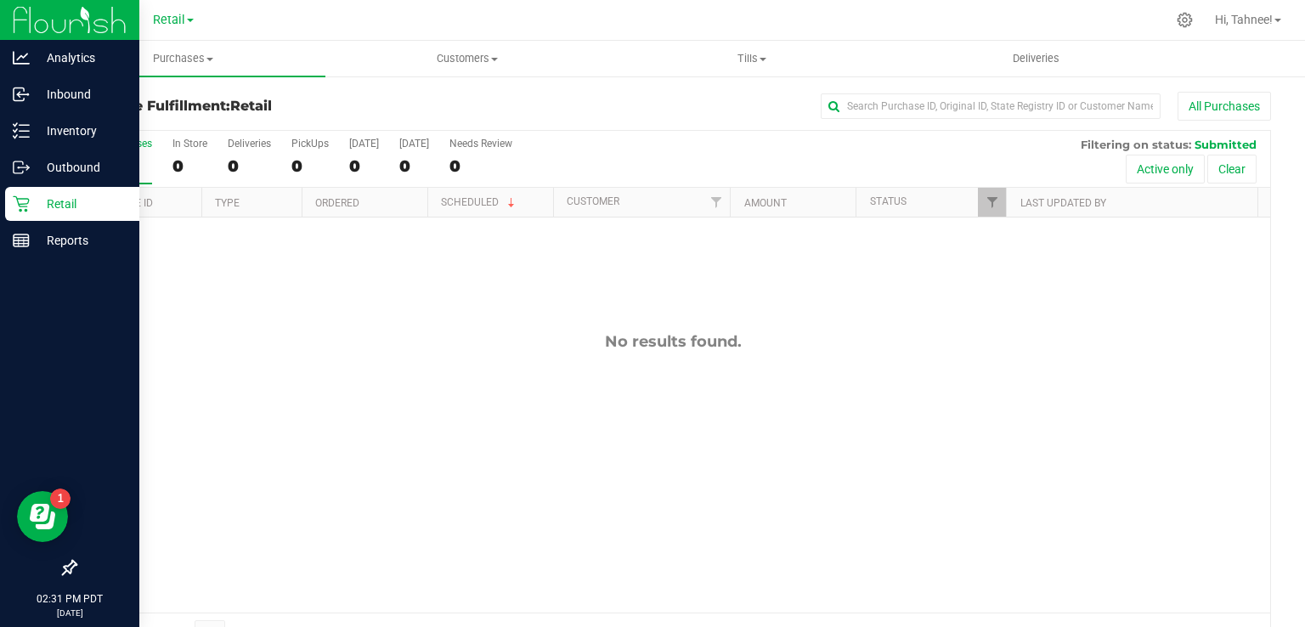
click at [31, 207] on p "Retail" at bounding box center [81, 204] width 102 height 20
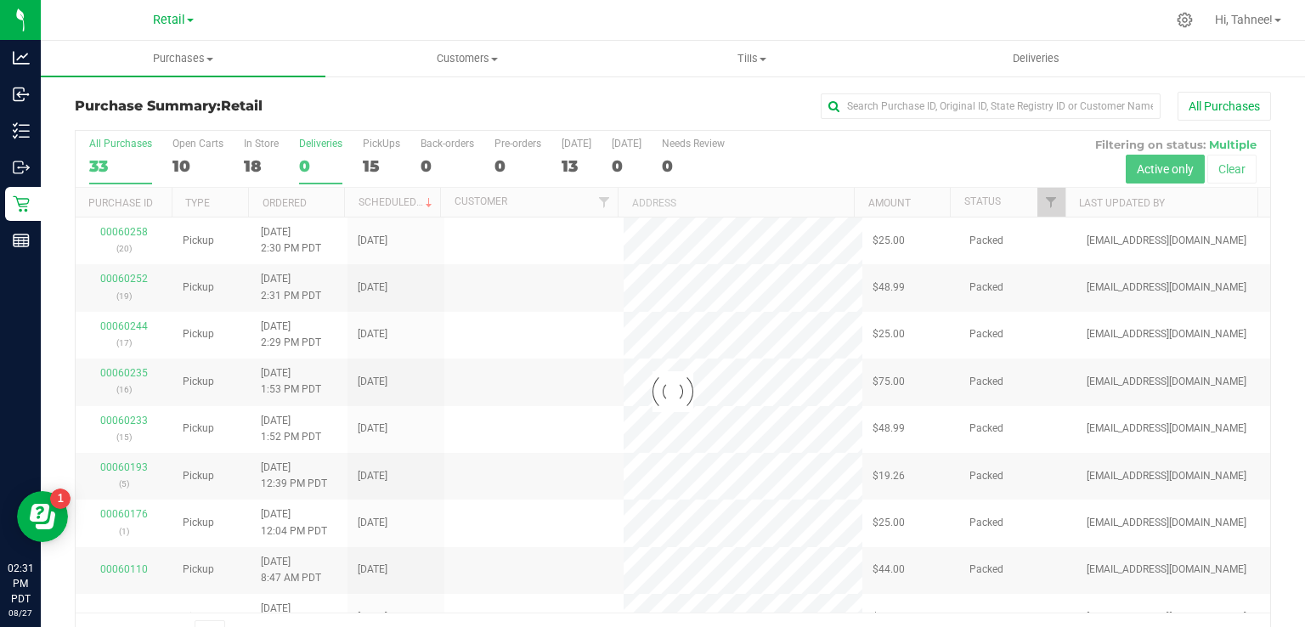
click at [314, 160] on div "0" at bounding box center [320, 166] width 43 height 20
click at [0, 0] on input "Deliveries 0" at bounding box center [0, 0] width 0 height 0
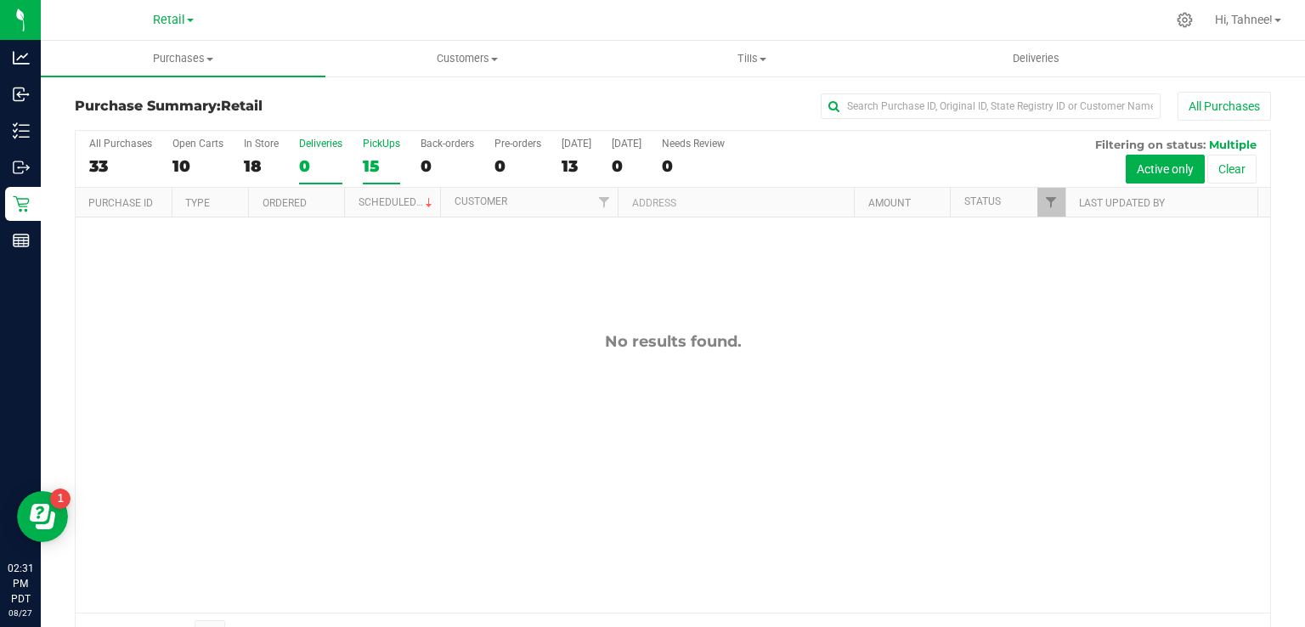
click at [391, 161] on div "15" at bounding box center [381, 166] width 37 height 20
click at [0, 0] on input "PickUps 15" at bounding box center [0, 0] width 0 height 0
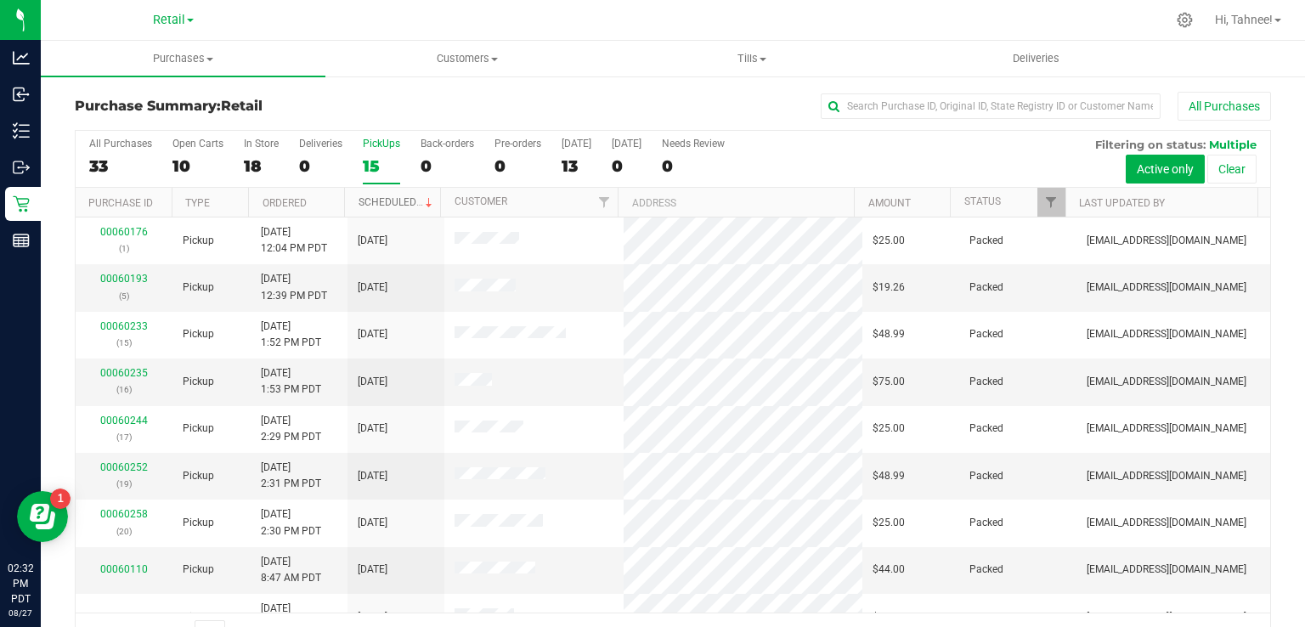
click at [388, 201] on link "Scheduled" at bounding box center [397, 202] width 77 height 12
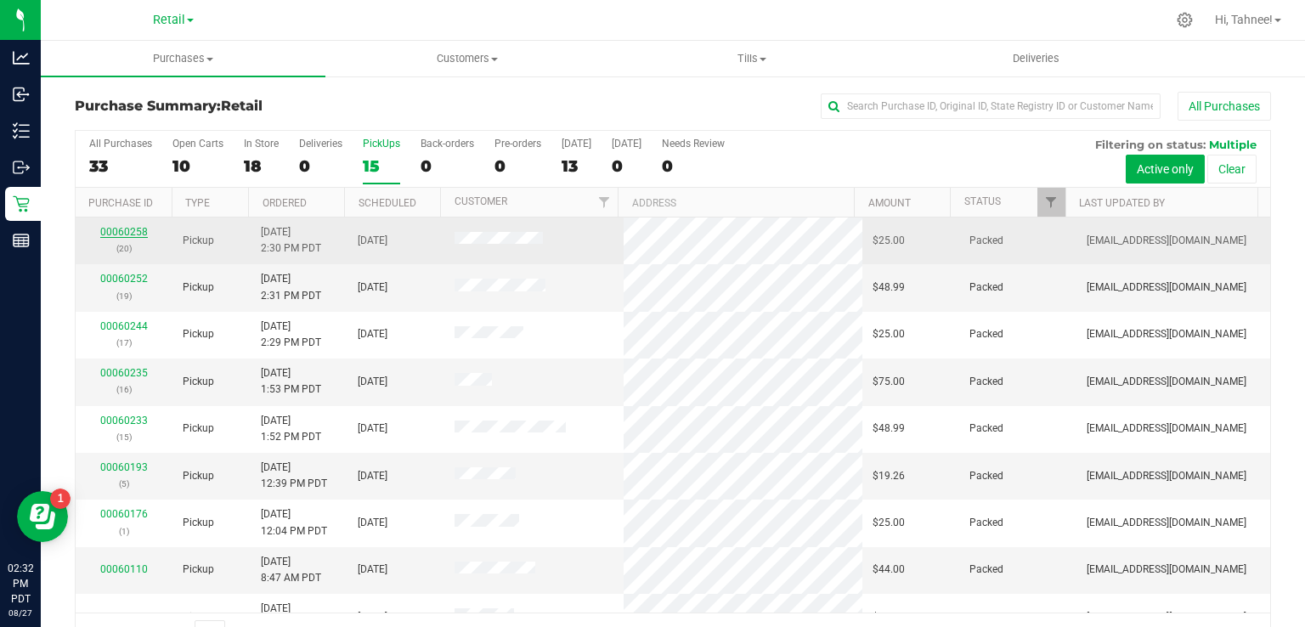
click at [118, 229] on link "00060258" at bounding box center [124, 232] width 48 height 12
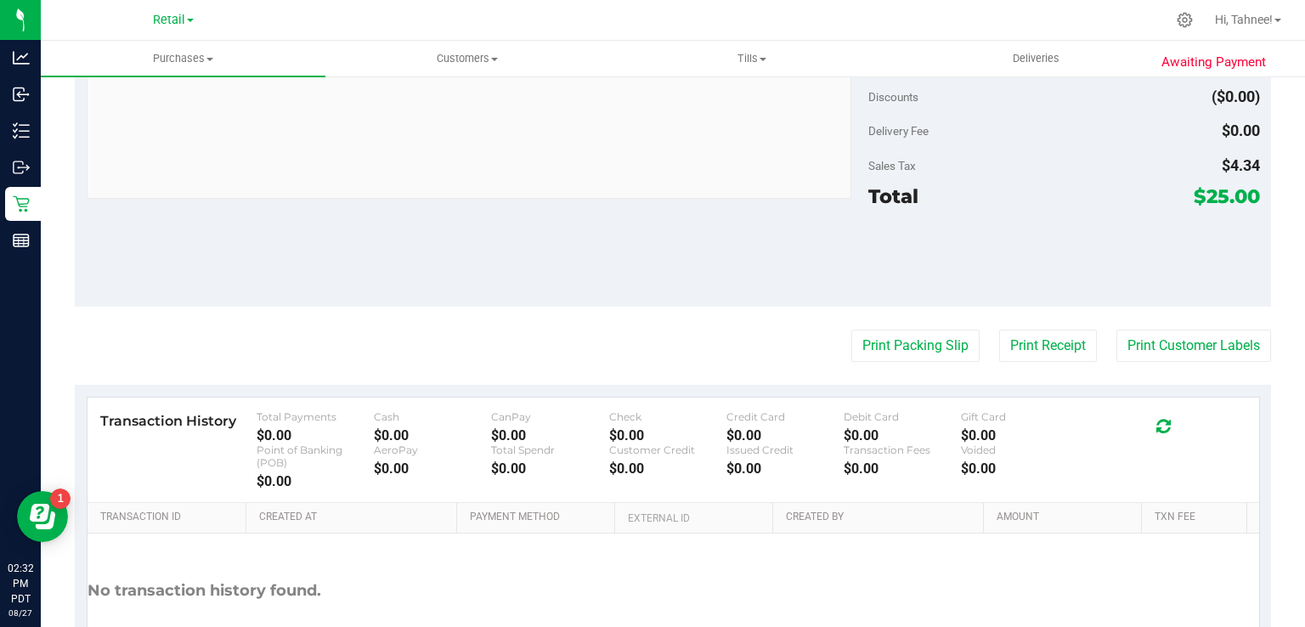
scroll to position [656, 0]
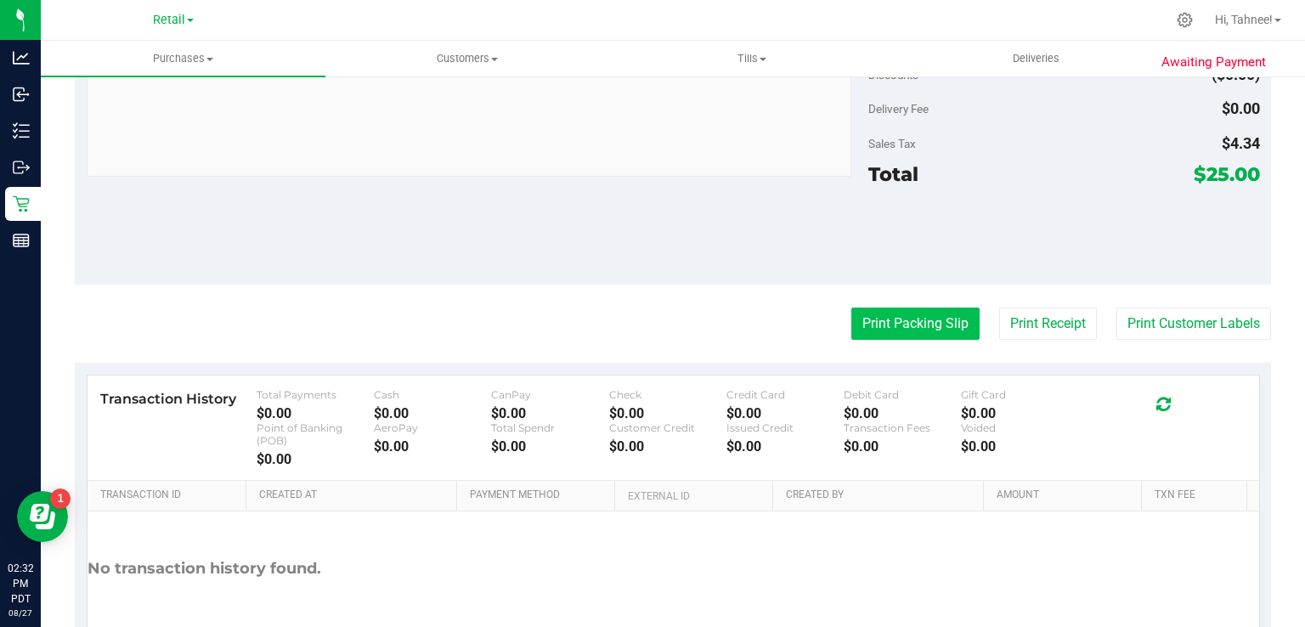
click at [924, 323] on button "Print Packing Slip" at bounding box center [916, 324] width 128 height 32
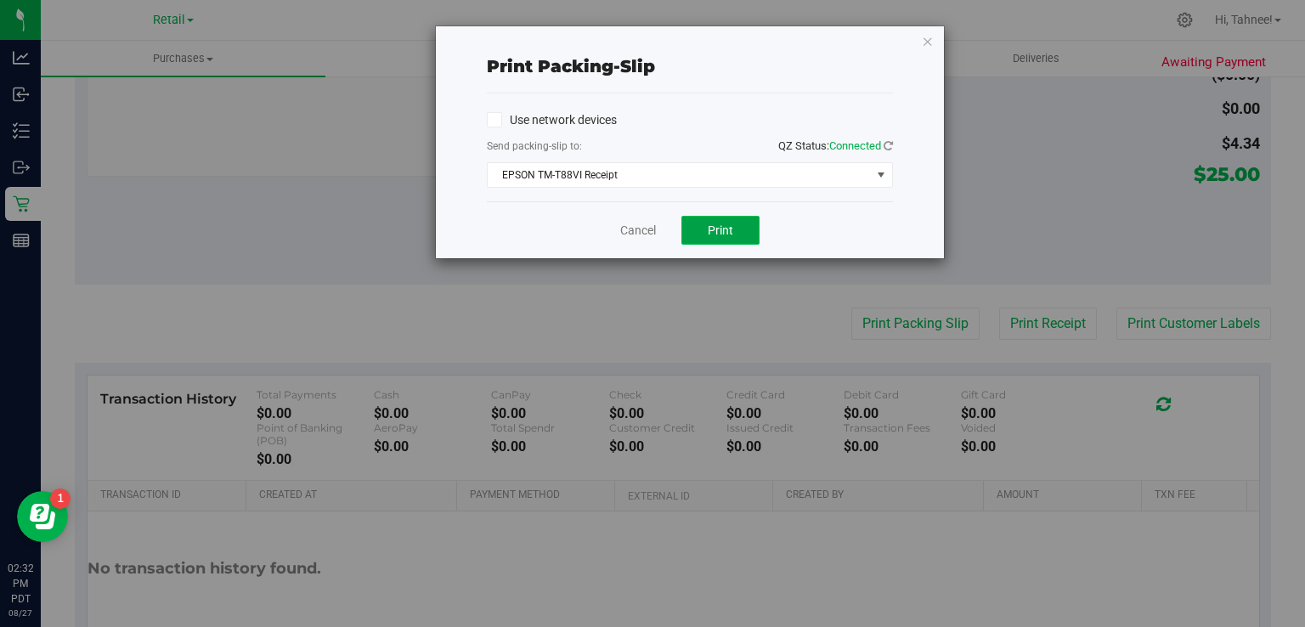
click at [741, 237] on button "Print" at bounding box center [721, 230] width 78 height 29
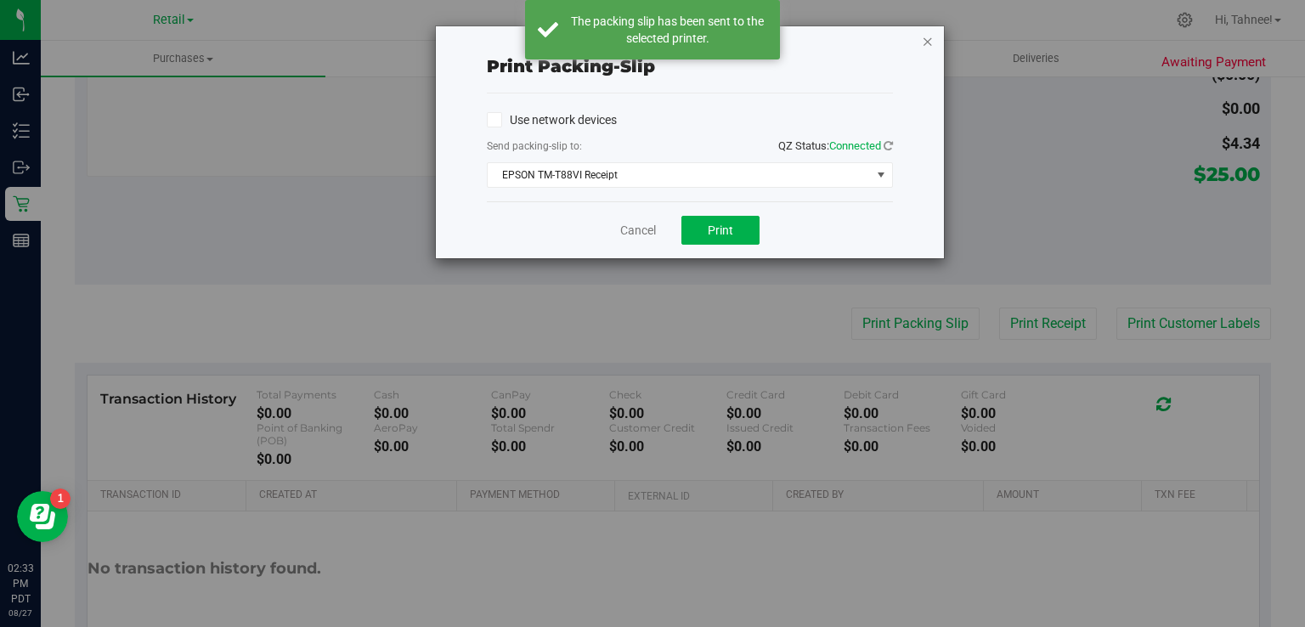
click at [928, 48] on icon "button" at bounding box center [928, 41] width 12 height 20
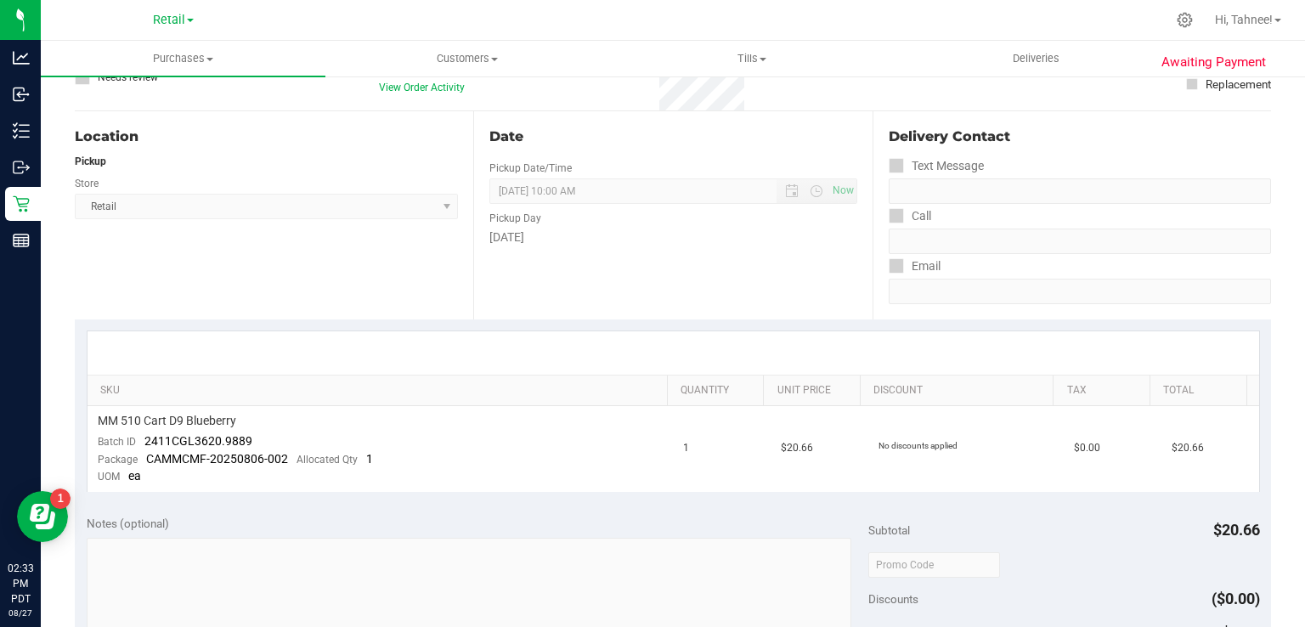
scroll to position [123, 0]
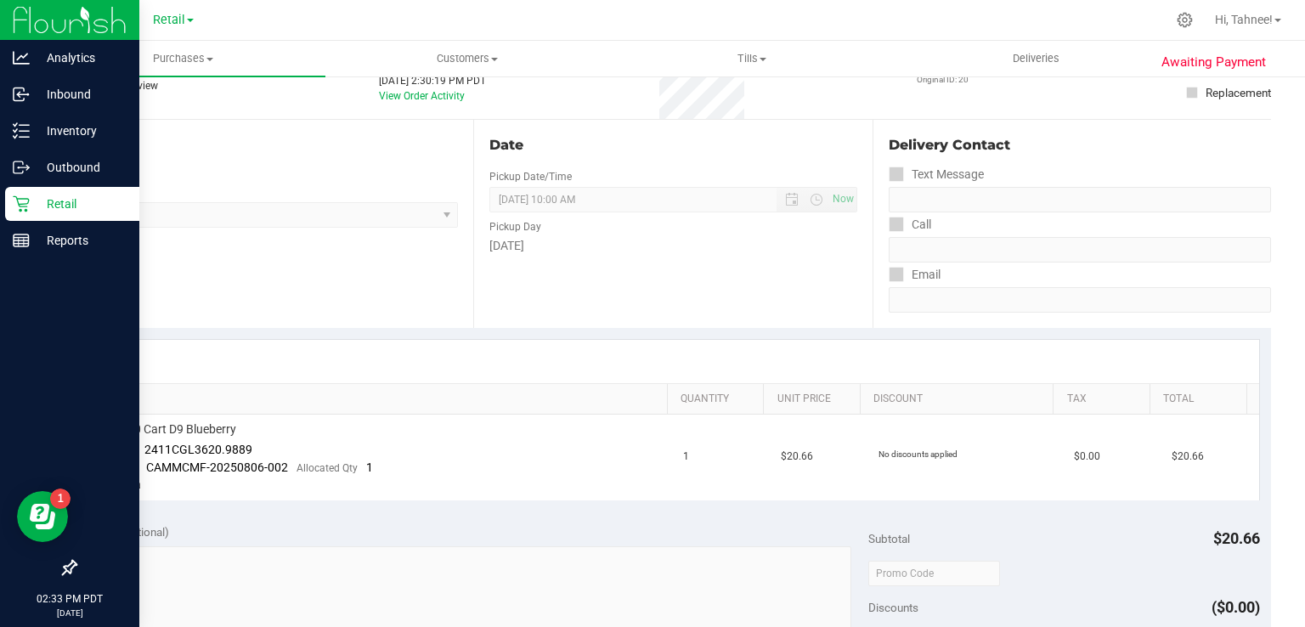
click at [35, 201] on p "Retail" at bounding box center [81, 204] width 102 height 20
